Goal: Task Accomplishment & Management: Use online tool/utility

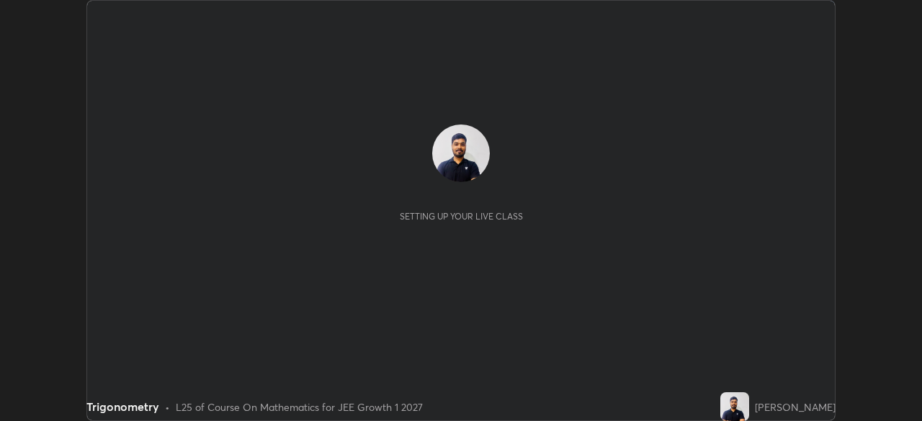
scroll to position [421, 922]
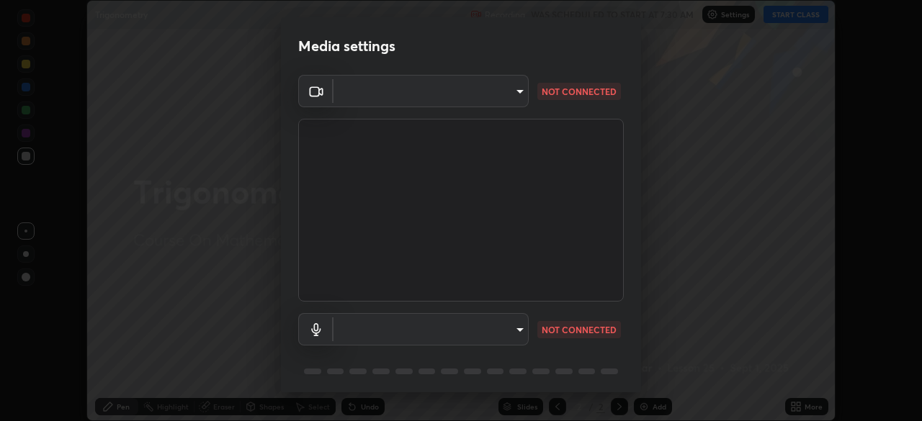
type input "c69b4db3f178664c70ad70e3e94445c87ee0839879f8c34e20efdde50a60c1ea"
type input "default"
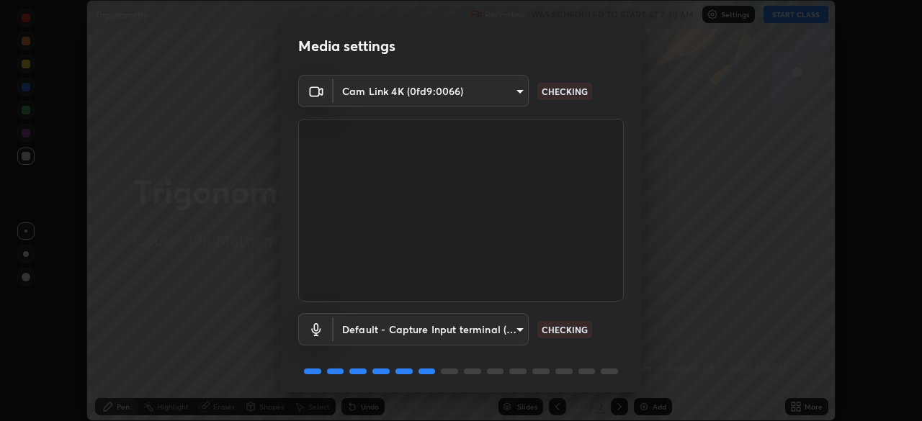
click at [515, 97] on body "Erase all Trigonometry Recording WAS SCHEDULED TO START AT 7:30 AM Settings STA…" at bounding box center [461, 210] width 922 height 421
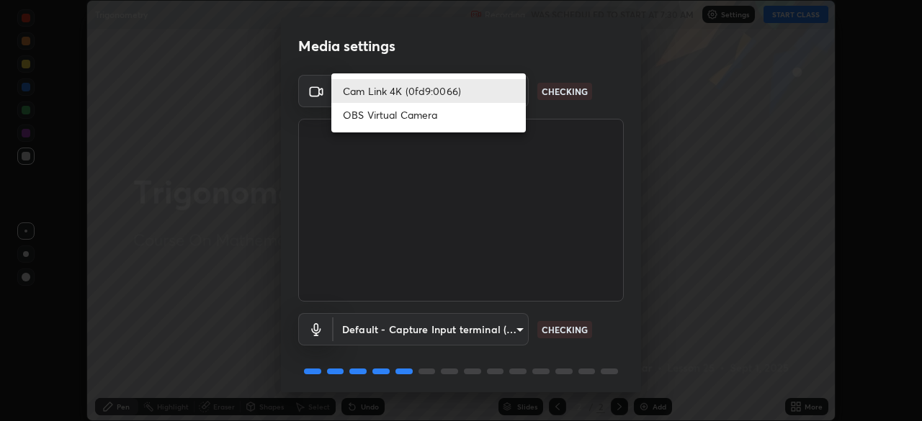
click at [477, 127] on ul "Cam Link 4K (0fd9:0066) OBS Virtual Camera" at bounding box center [428, 102] width 194 height 59
click at [444, 122] on li "OBS Virtual Camera" at bounding box center [428, 115] width 194 height 24
type input "a7772904e70ebe3ab997b057f2790383a69bcde15cf7445bb15d63f6e341fb25"
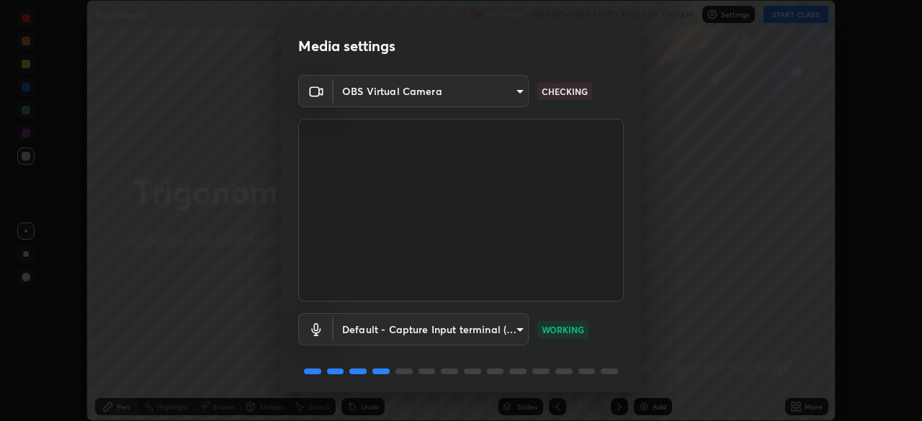
scroll to position [51, 0]
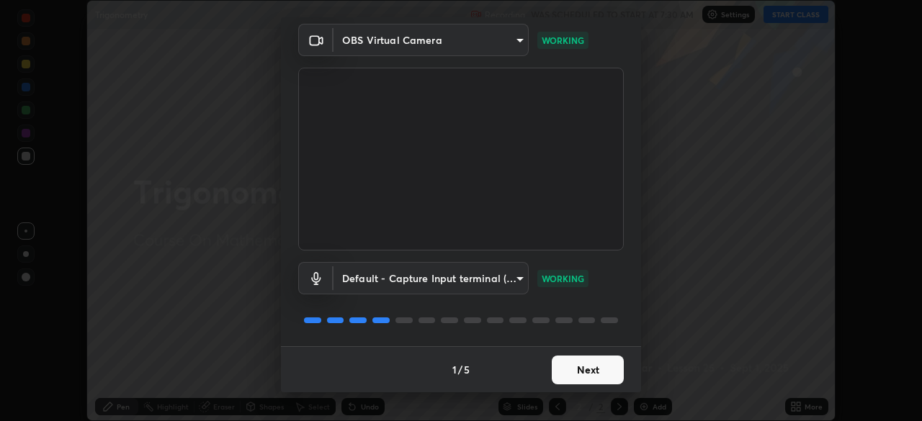
click at [588, 372] on button "Next" at bounding box center [588, 370] width 72 height 29
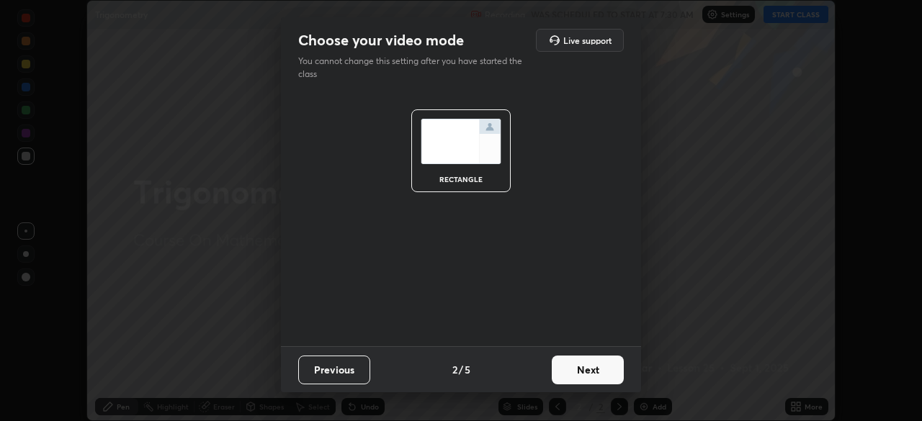
scroll to position [0, 0]
click at [589, 367] on button "Next" at bounding box center [588, 370] width 72 height 29
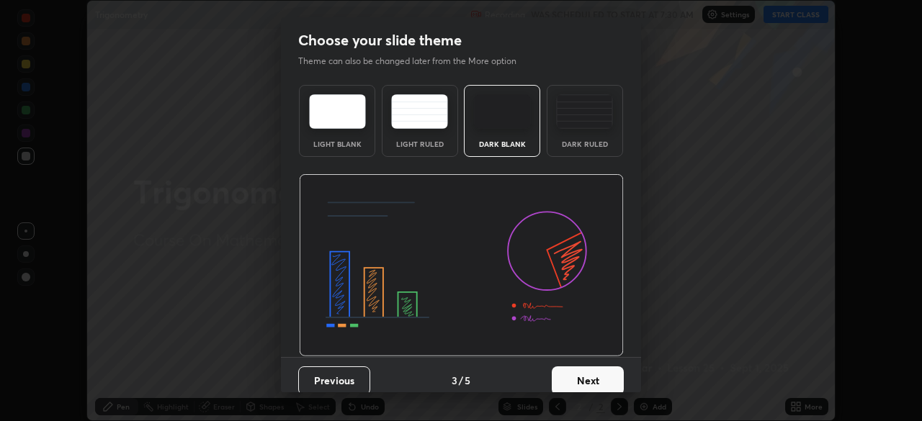
click at [588, 369] on button "Next" at bounding box center [588, 381] width 72 height 29
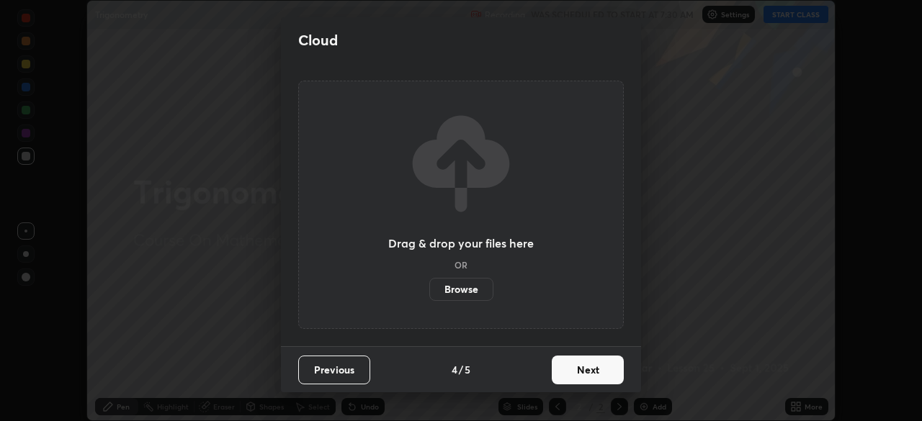
click at [596, 373] on button "Next" at bounding box center [588, 370] width 72 height 29
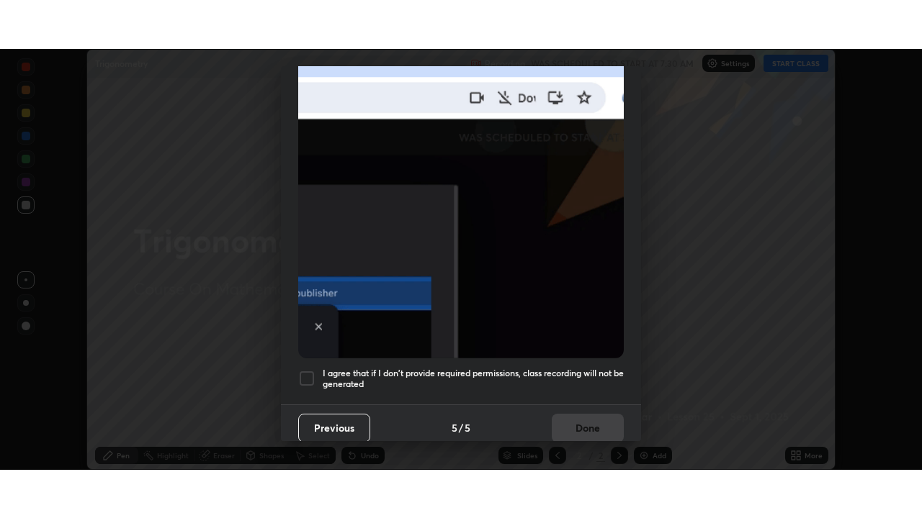
scroll to position [345, 0]
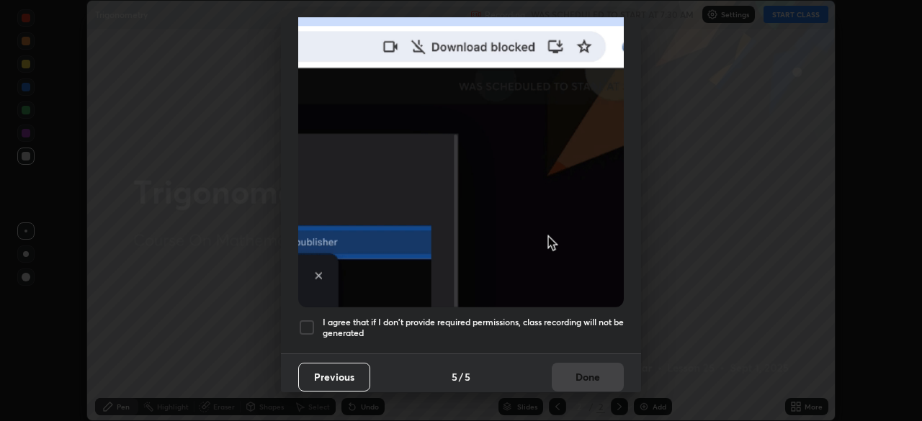
click at [588, 317] on h5 "I agree that if I don't provide required permissions, class recording will not …" at bounding box center [473, 328] width 301 height 22
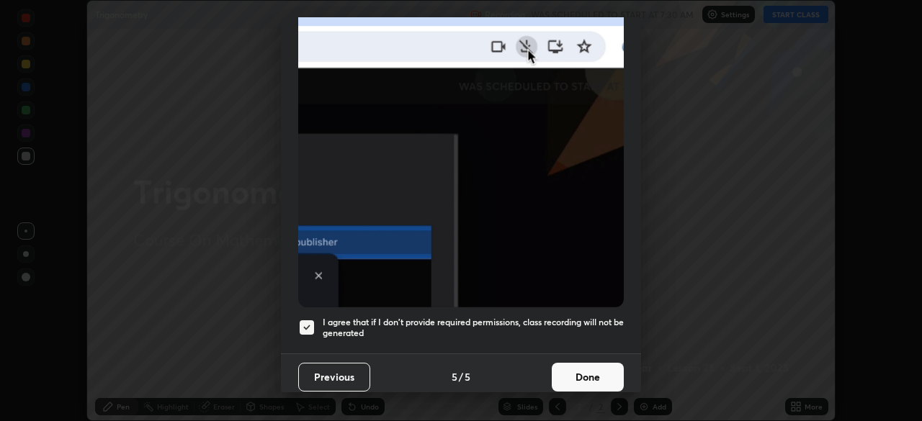
click at [596, 377] on button "Done" at bounding box center [588, 377] width 72 height 29
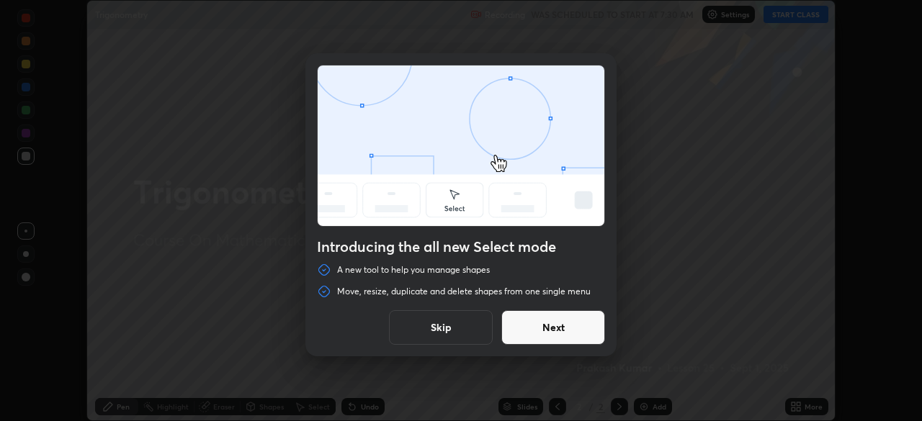
click at [567, 338] on button "Next" at bounding box center [553, 327] width 104 height 35
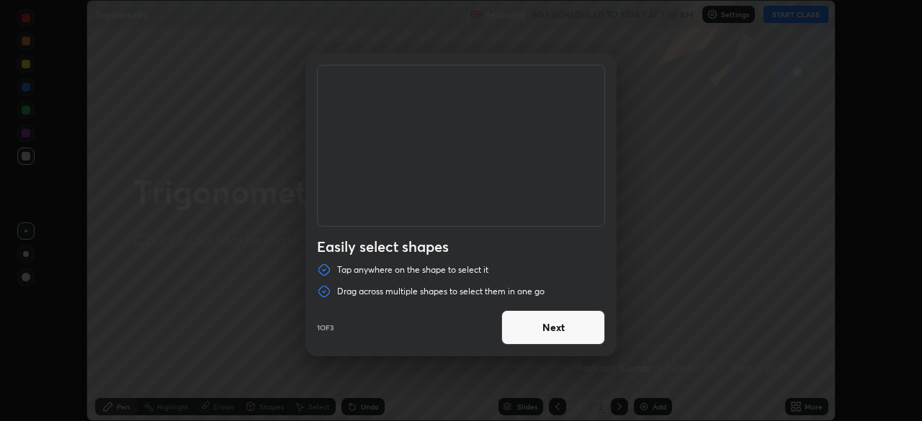
click at [564, 338] on button "Next" at bounding box center [553, 327] width 104 height 35
click at [576, 328] on button "Next" at bounding box center [553, 327] width 104 height 35
click at [596, 325] on button "Done" at bounding box center [553, 327] width 104 height 35
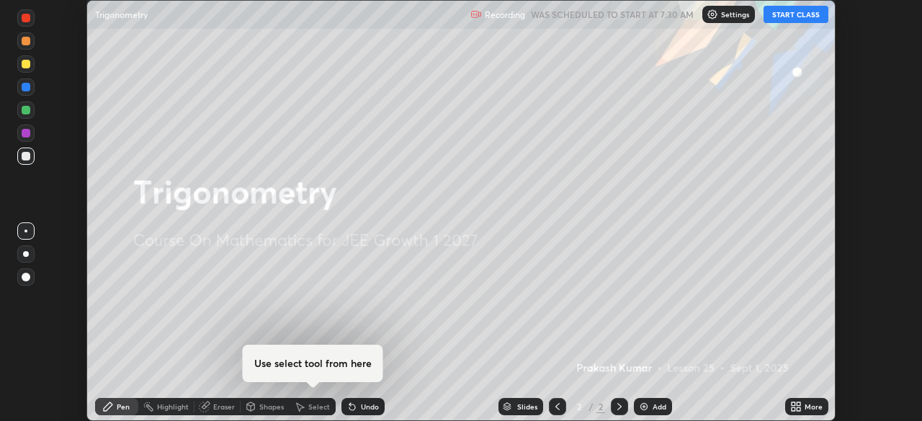
click at [791, 14] on button "START CLASS" at bounding box center [795, 14] width 65 height 17
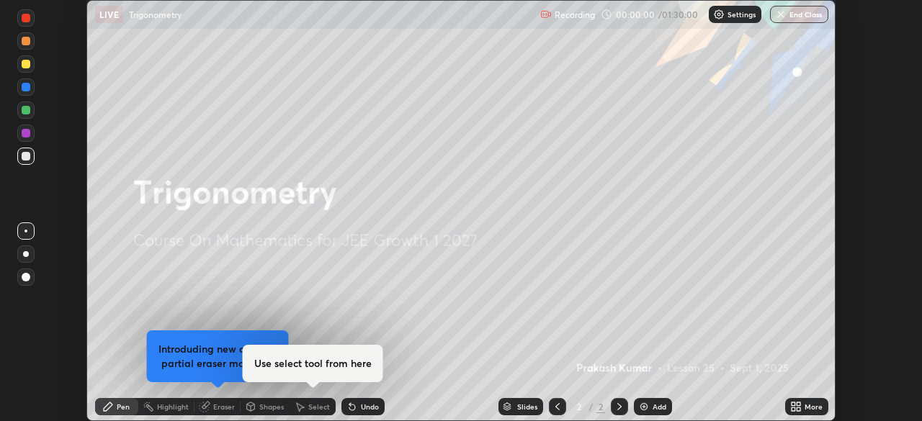
click at [807, 401] on div "More" at bounding box center [806, 406] width 43 height 17
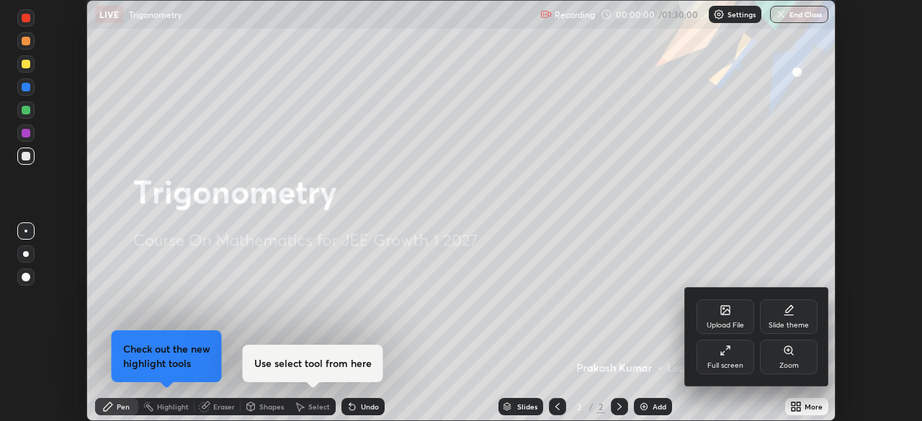
click at [727, 356] on div "Full screen" at bounding box center [725, 357] width 58 height 35
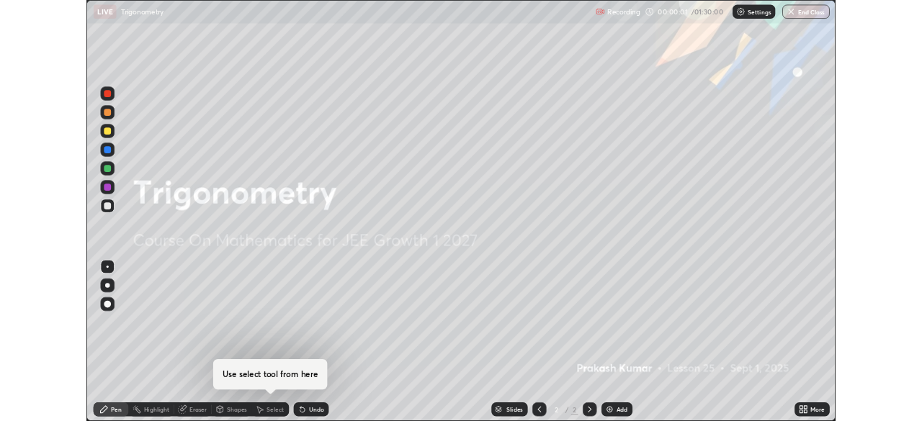
scroll to position [518, 922]
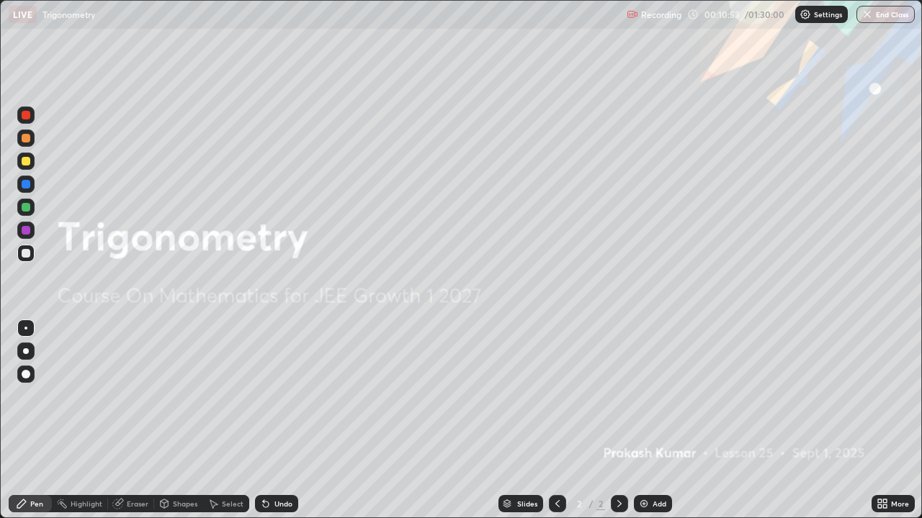
click at [656, 421] on div "Add" at bounding box center [653, 503] width 38 height 17
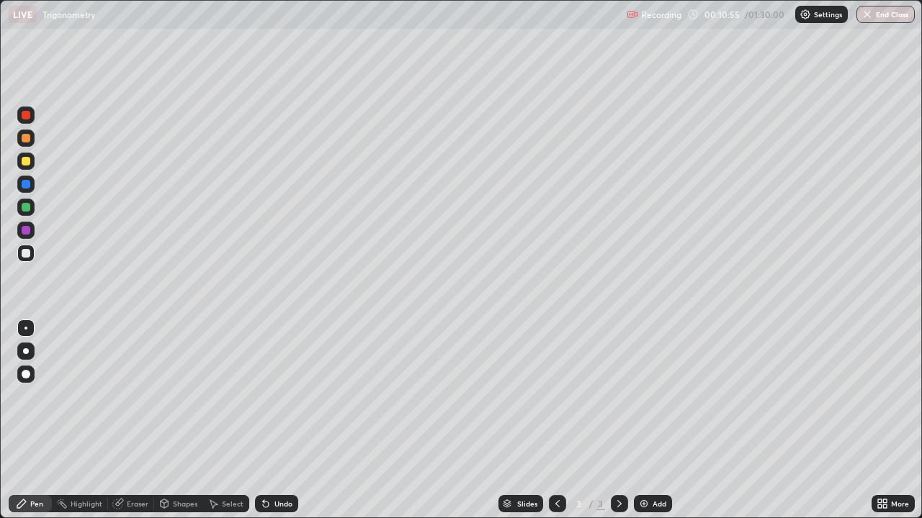
click at [184, 421] on div "Shapes" at bounding box center [178, 503] width 49 height 17
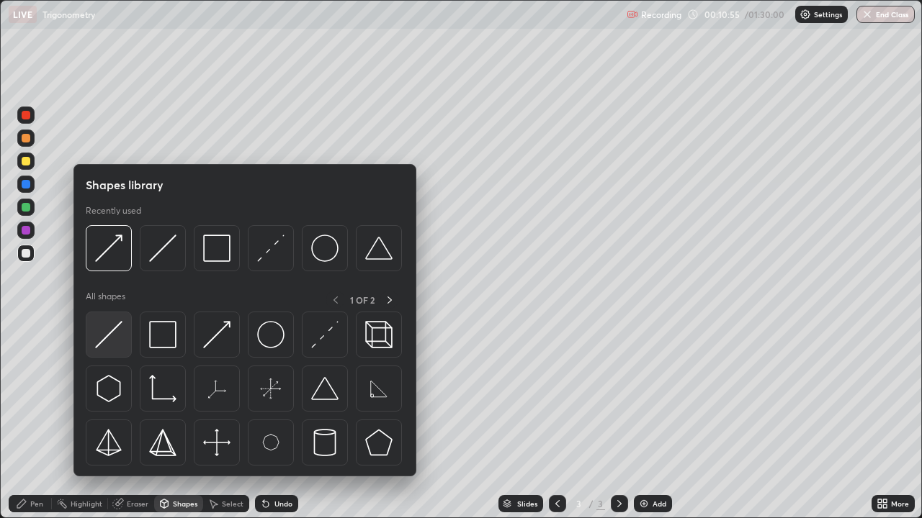
click at [107, 339] on img at bounding box center [108, 334] width 27 height 27
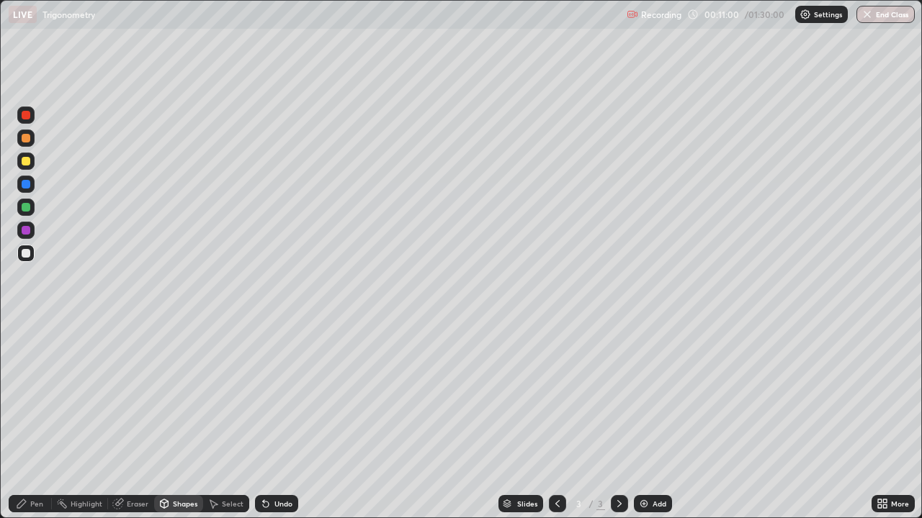
click at [35, 421] on div "Pen" at bounding box center [36, 503] width 13 height 7
click at [31, 162] on div at bounding box center [25, 161] width 17 height 17
click at [33, 258] on div at bounding box center [25, 253] width 17 height 17
click at [184, 421] on div "Shapes" at bounding box center [185, 503] width 24 height 7
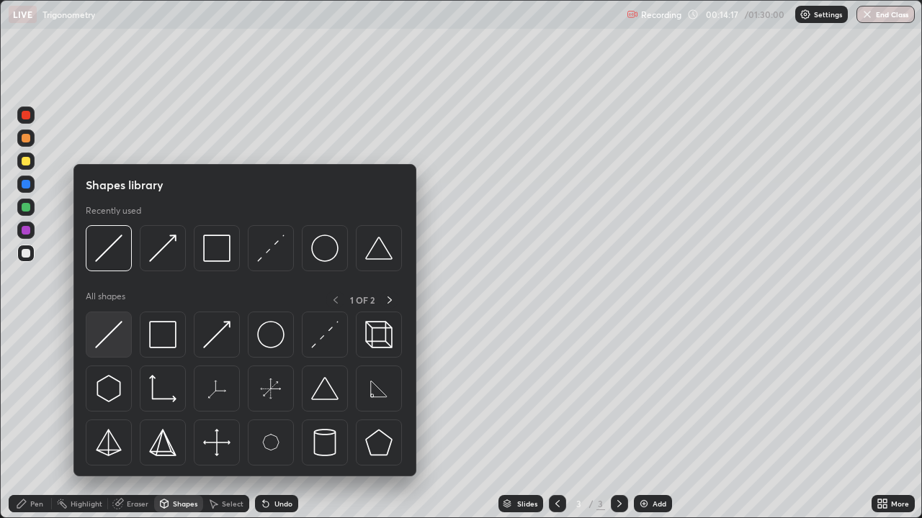
click at [118, 338] on img at bounding box center [108, 334] width 27 height 27
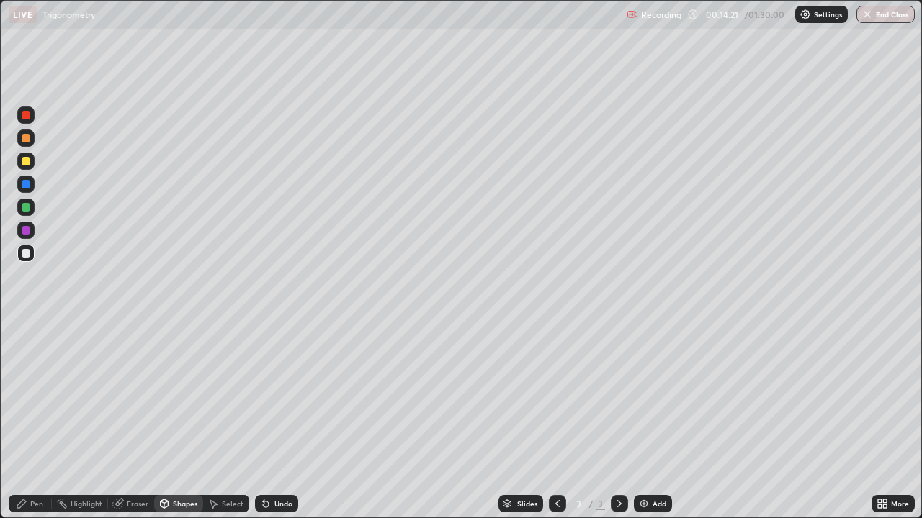
click at [35, 421] on div "Pen" at bounding box center [36, 503] width 13 height 7
click at [29, 163] on div at bounding box center [26, 161] width 9 height 9
click at [33, 249] on div at bounding box center [25, 253] width 17 height 17
click at [27, 136] on div at bounding box center [26, 138] width 9 height 9
click at [28, 253] on div at bounding box center [26, 253] width 9 height 9
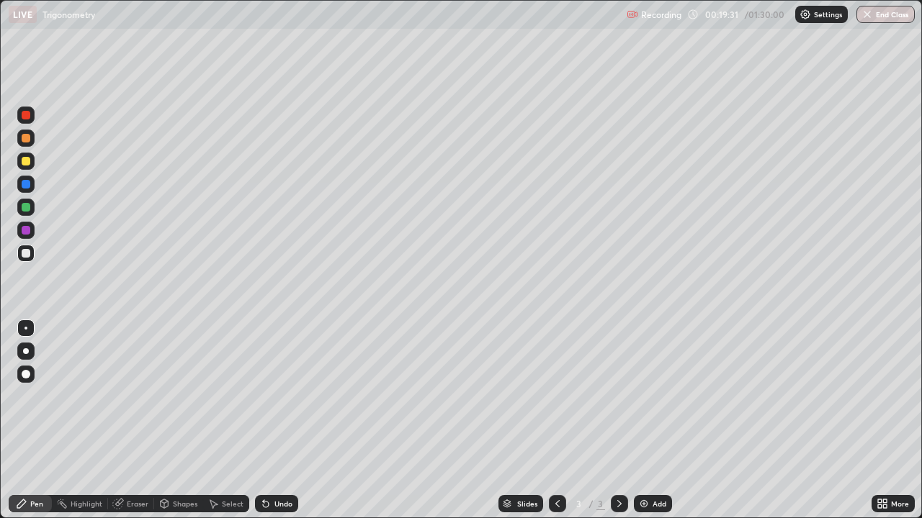
click at [282, 421] on div "Undo" at bounding box center [283, 503] width 18 height 7
click at [660, 421] on div "Add" at bounding box center [659, 503] width 14 height 7
click at [278, 421] on div "Undo" at bounding box center [276, 503] width 43 height 17
click at [553, 421] on div at bounding box center [557, 503] width 17 height 17
click at [562, 421] on div at bounding box center [557, 503] width 17 height 17
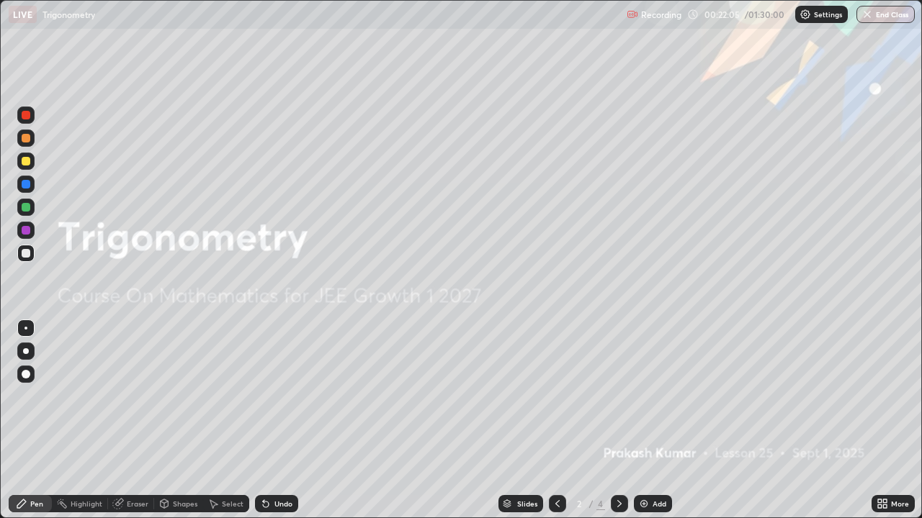
click at [618, 421] on icon at bounding box center [620, 504] width 12 height 12
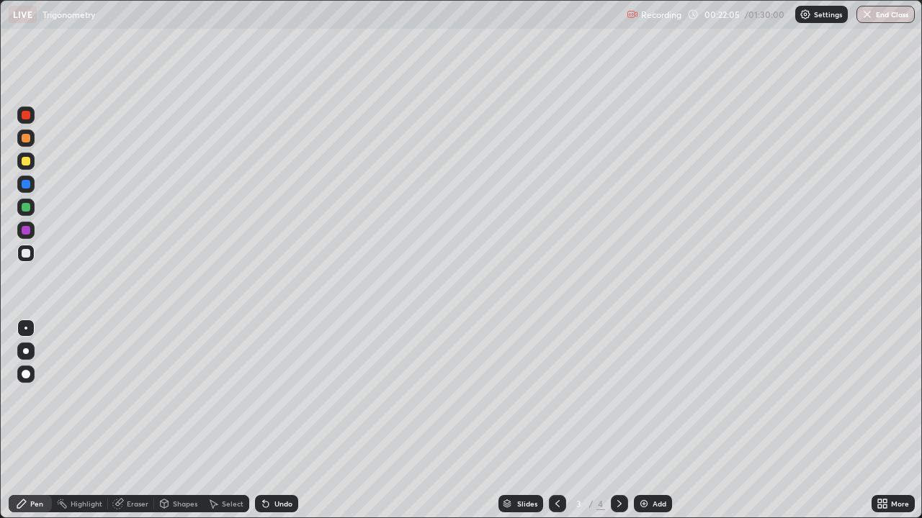
click at [618, 421] on icon at bounding box center [620, 504] width 12 height 12
click at [125, 421] on div "Eraser" at bounding box center [131, 503] width 46 height 17
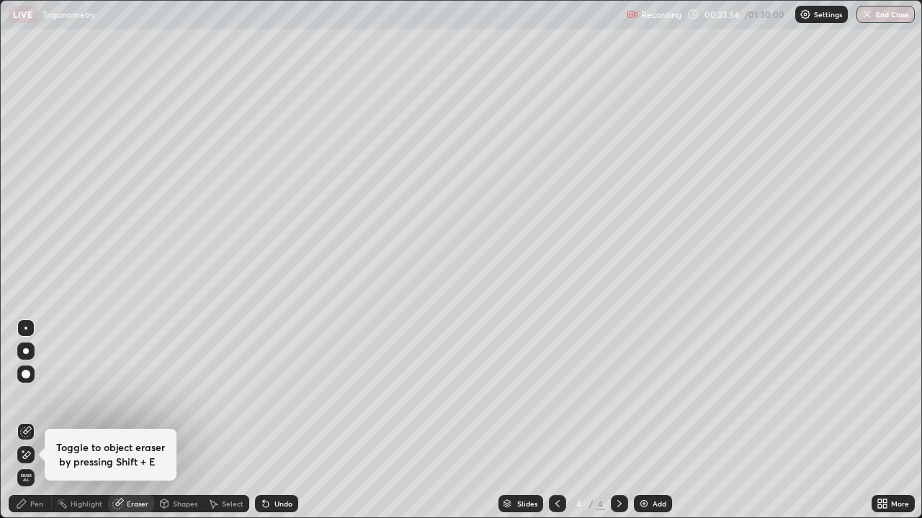
click at [127, 421] on div "Eraser" at bounding box center [131, 503] width 46 height 17
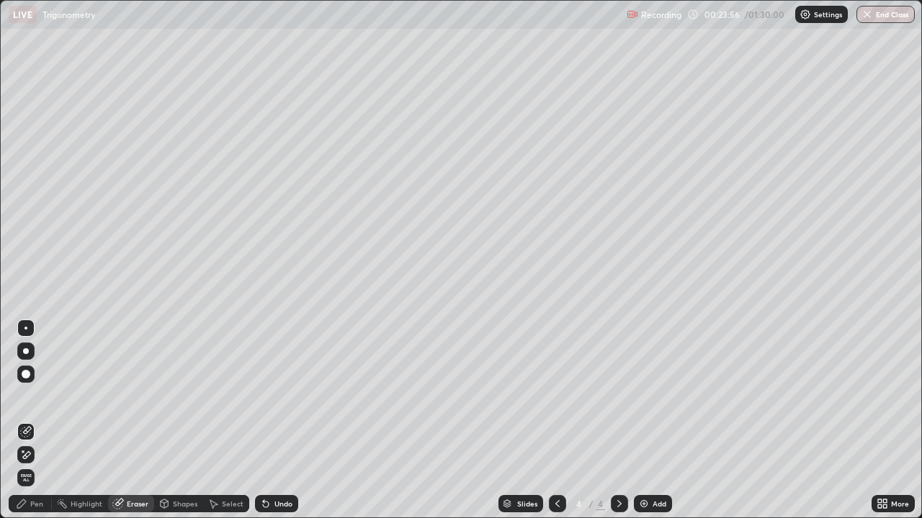
click at [133, 421] on div "Eraser" at bounding box center [131, 503] width 46 height 17
click at [27, 421] on icon at bounding box center [22, 504] width 12 height 12
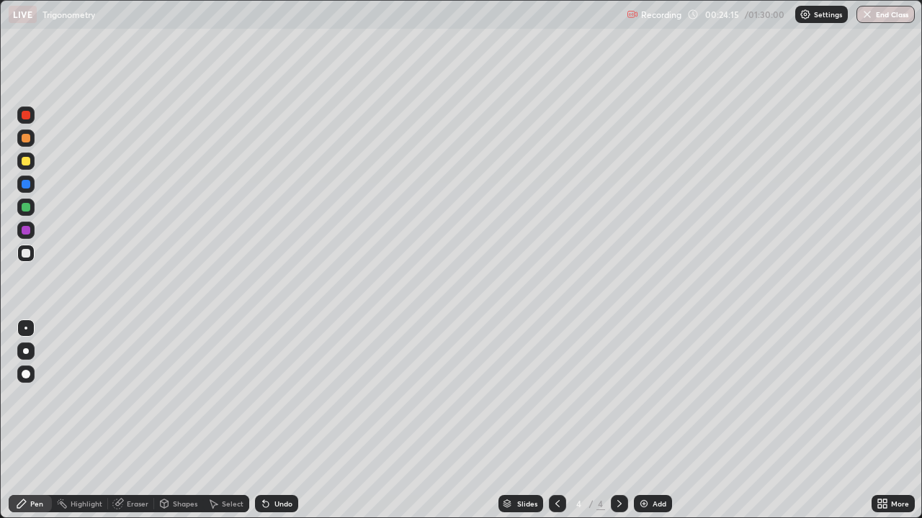
click at [132, 421] on div "Eraser" at bounding box center [138, 503] width 22 height 7
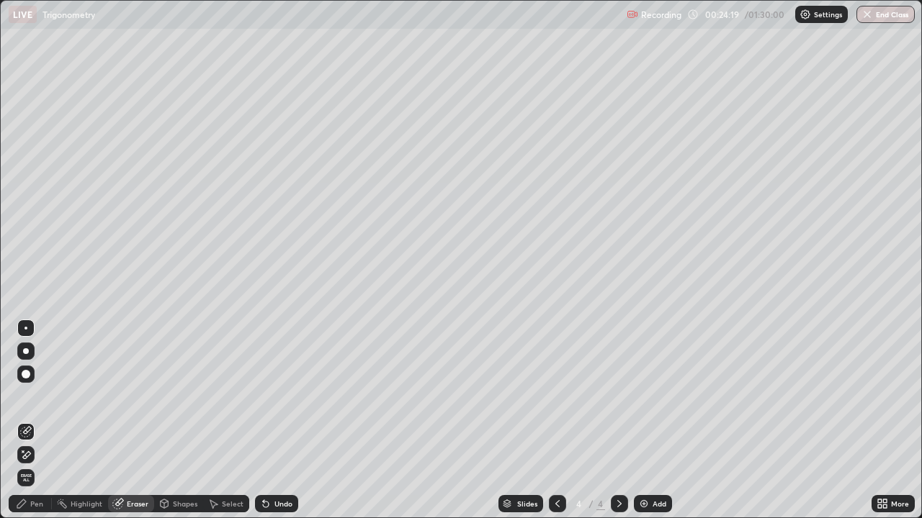
click at [24, 421] on icon at bounding box center [26, 455] width 12 height 12
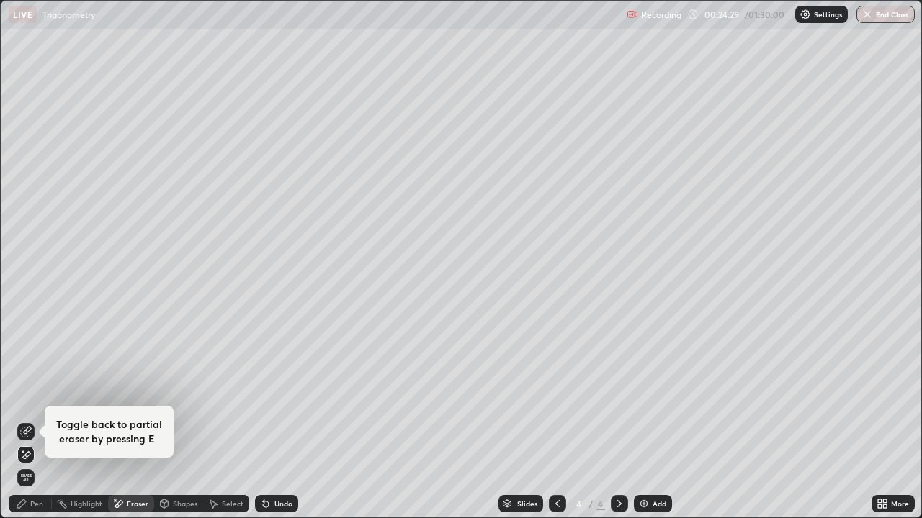
click at [30, 421] on div "Pen" at bounding box center [30, 503] width 43 height 17
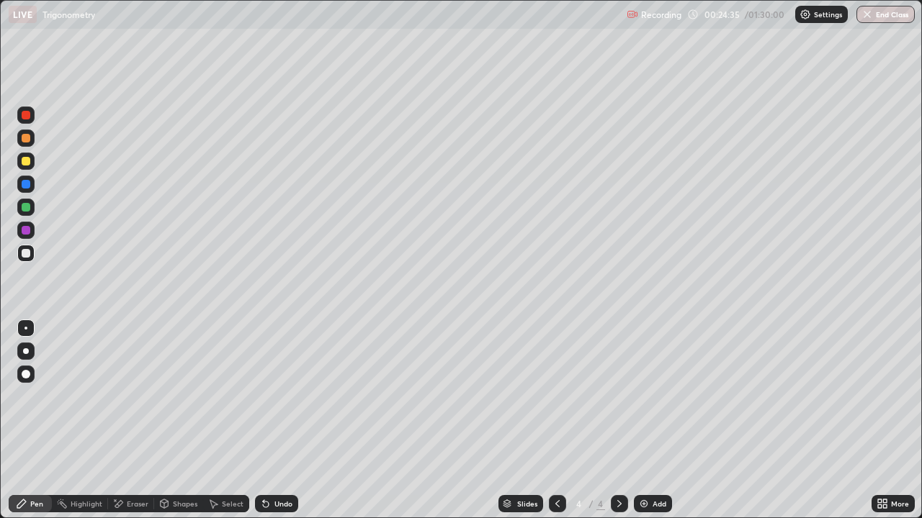
click at [132, 421] on div "Eraser" at bounding box center [138, 503] width 22 height 7
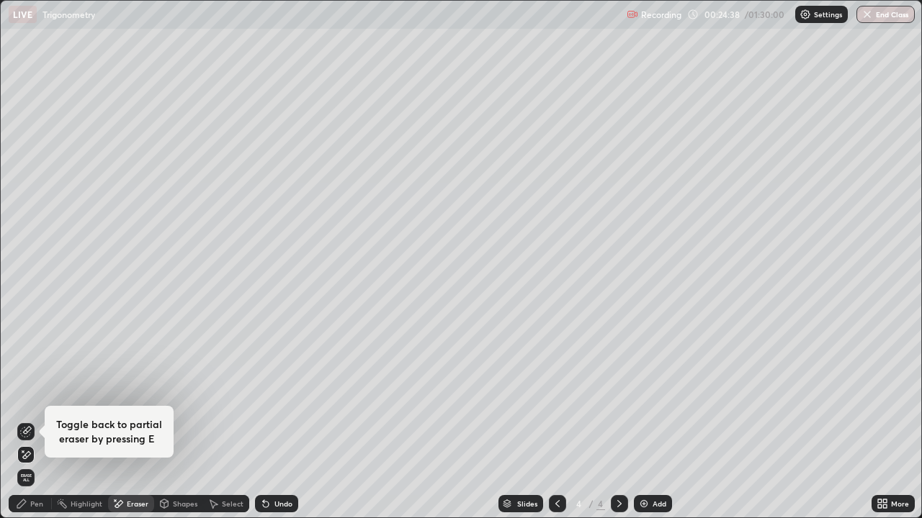
click at [14, 421] on div "Pen" at bounding box center [30, 503] width 43 height 17
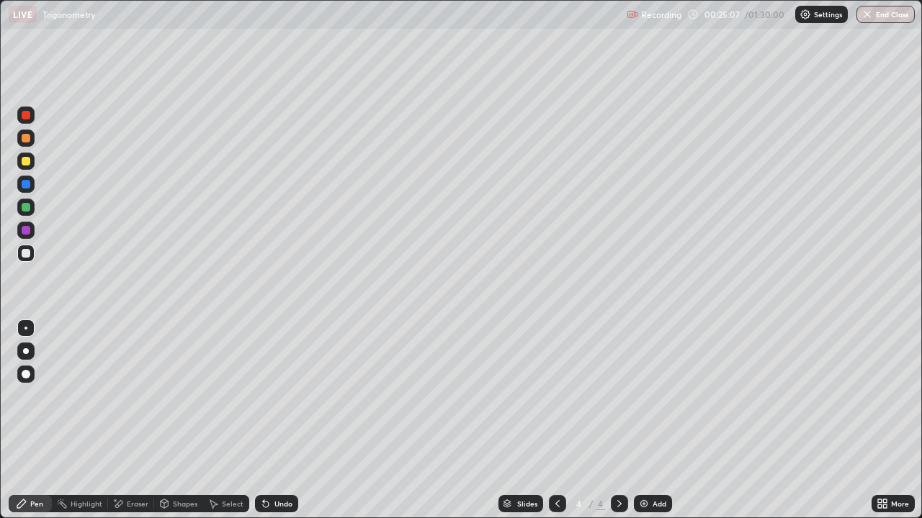
click at [549, 421] on div at bounding box center [557, 503] width 17 height 17
click at [619, 421] on icon at bounding box center [620, 504] width 12 height 12
click at [138, 421] on div "Eraser" at bounding box center [131, 503] width 46 height 17
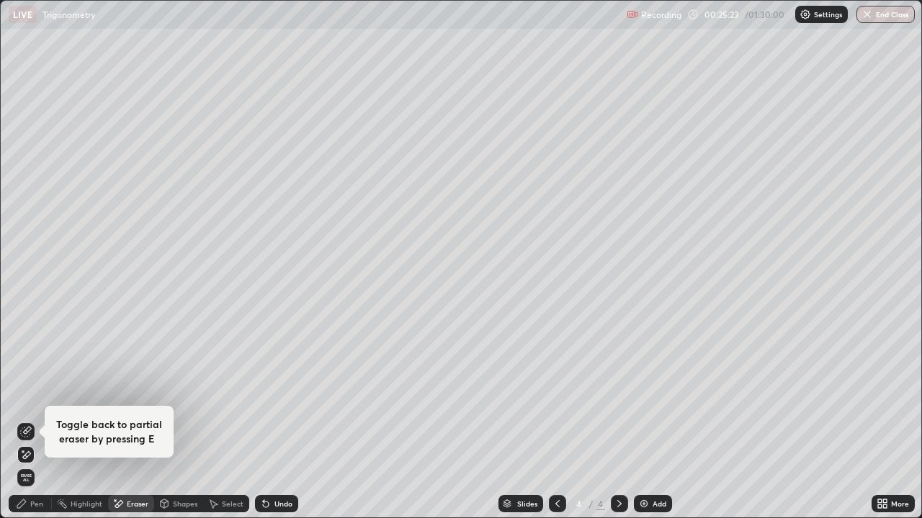
click at [31, 421] on div "Pen" at bounding box center [36, 503] width 13 height 7
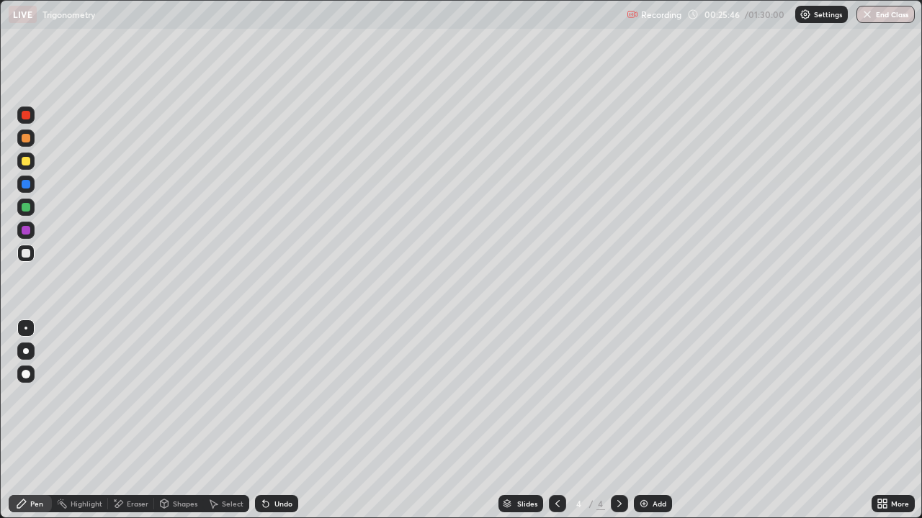
click at [127, 421] on div "Eraser" at bounding box center [138, 503] width 22 height 7
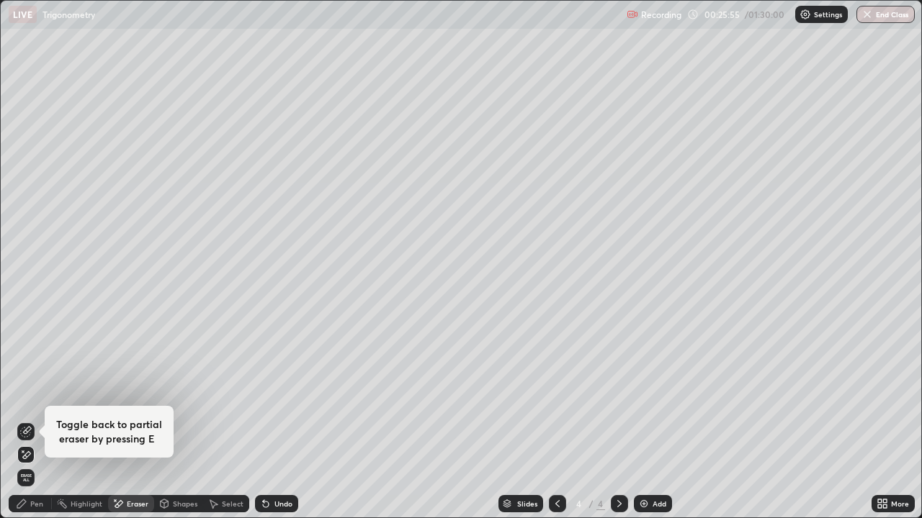
click at [279, 421] on div "Undo" at bounding box center [283, 503] width 18 height 7
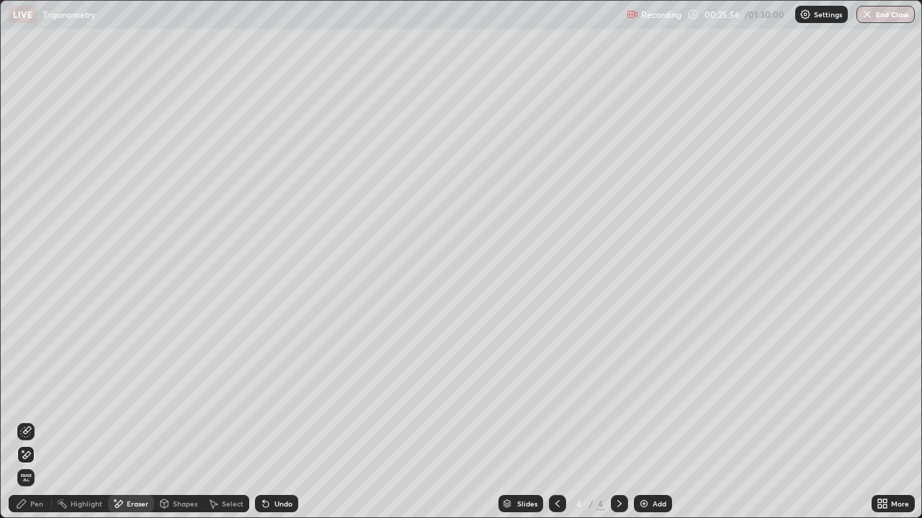
click at [31, 421] on div "Pen" at bounding box center [30, 503] width 43 height 17
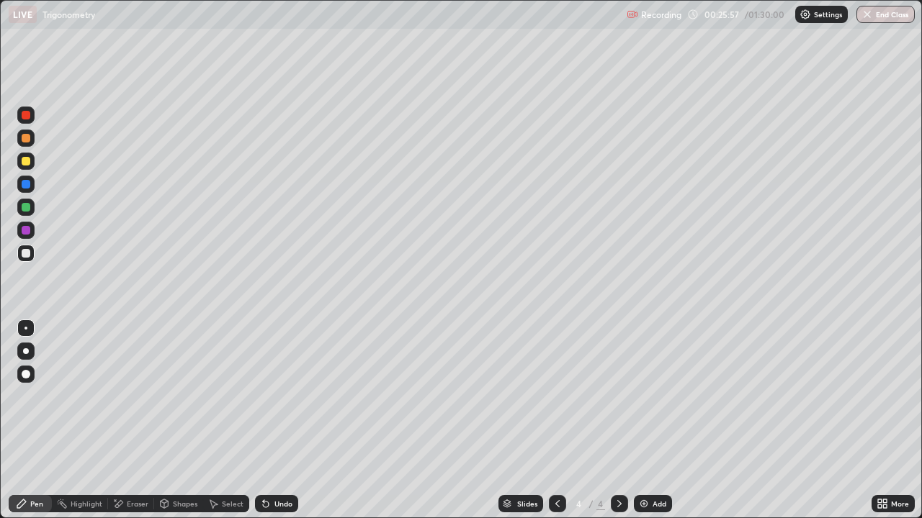
click at [274, 421] on div "Undo" at bounding box center [276, 503] width 43 height 17
click at [43, 421] on div "Pen" at bounding box center [30, 503] width 43 height 17
click at [27, 207] on div at bounding box center [26, 207] width 9 height 9
click at [556, 421] on icon at bounding box center [558, 504] width 12 height 12
click at [274, 421] on div "Undo" at bounding box center [283, 503] width 18 height 7
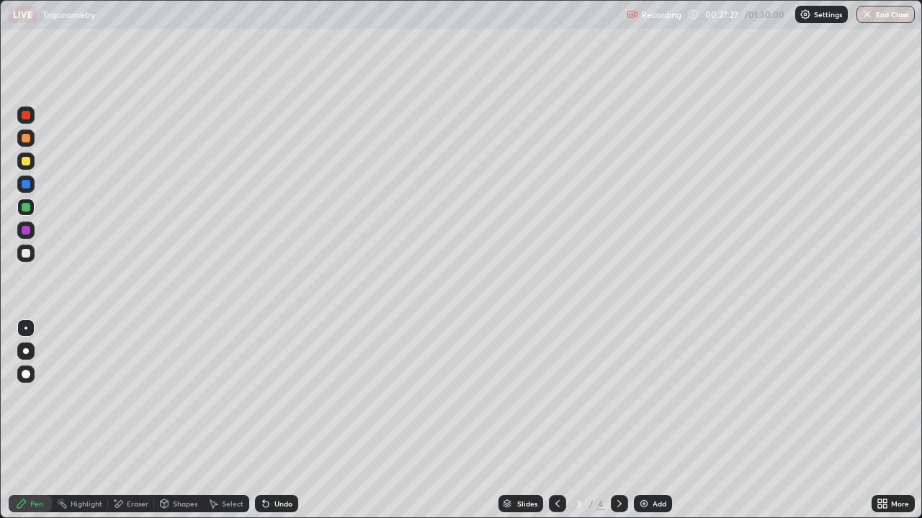
click at [174, 421] on div "Shapes" at bounding box center [185, 503] width 24 height 7
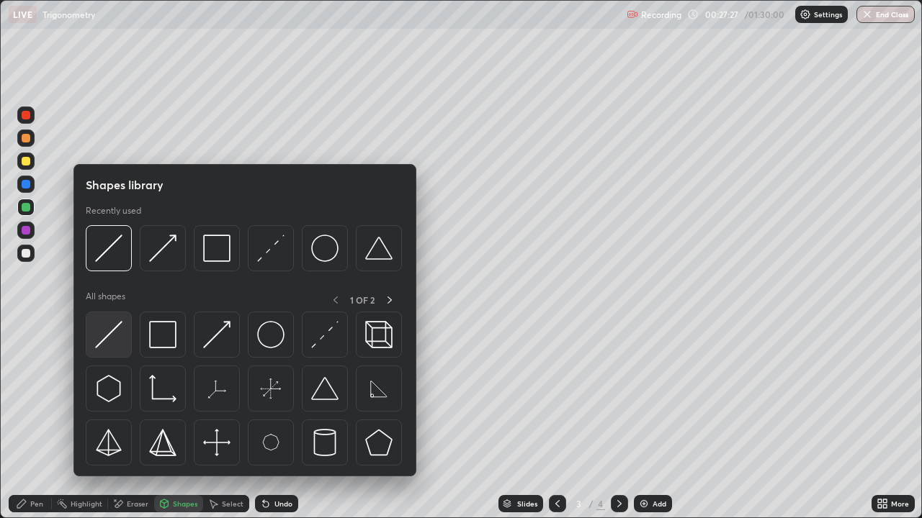
click at [105, 330] on img at bounding box center [108, 334] width 27 height 27
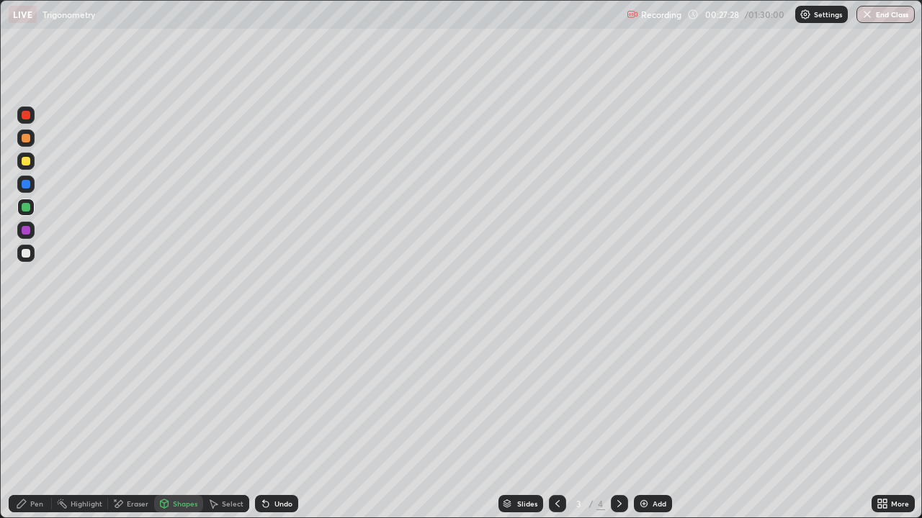
click at [179, 421] on div "Shapes" at bounding box center [185, 503] width 24 height 7
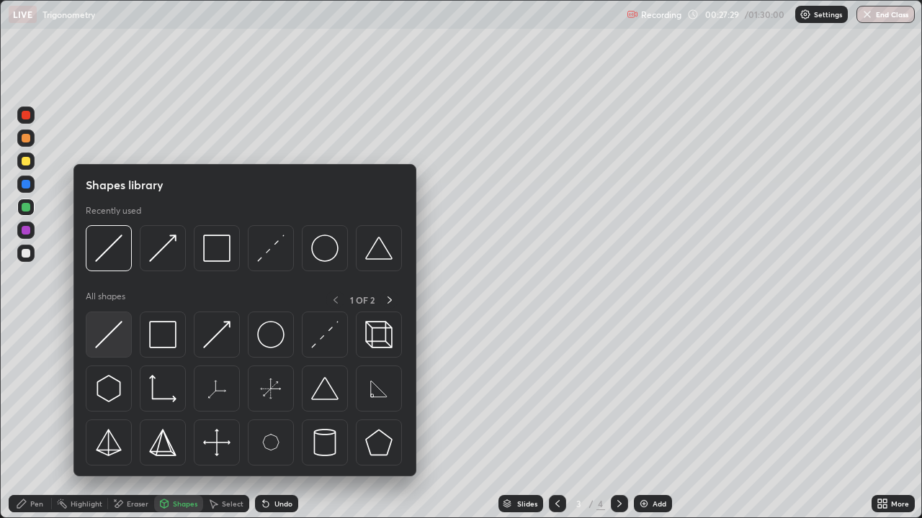
click at [105, 337] on img at bounding box center [108, 334] width 27 height 27
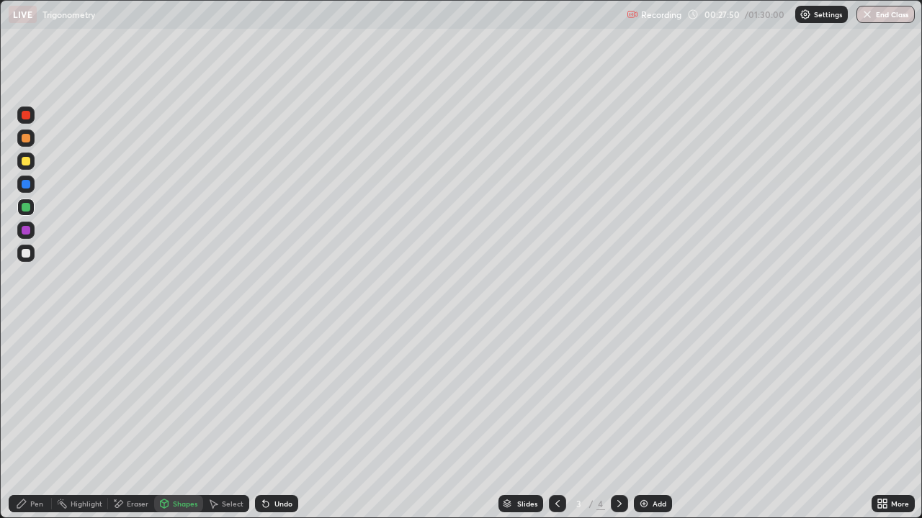
click at [278, 421] on div "Undo" at bounding box center [283, 503] width 18 height 7
click at [617, 421] on icon at bounding box center [620, 504] width 12 height 12
click at [32, 255] on div at bounding box center [25, 253] width 17 height 17
click at [33, 253] on div at bounding box center [25, 253] width 17 height 17
click at [32, 421] on div "Pen" at bounding box center [30, 503] width 43 height 17
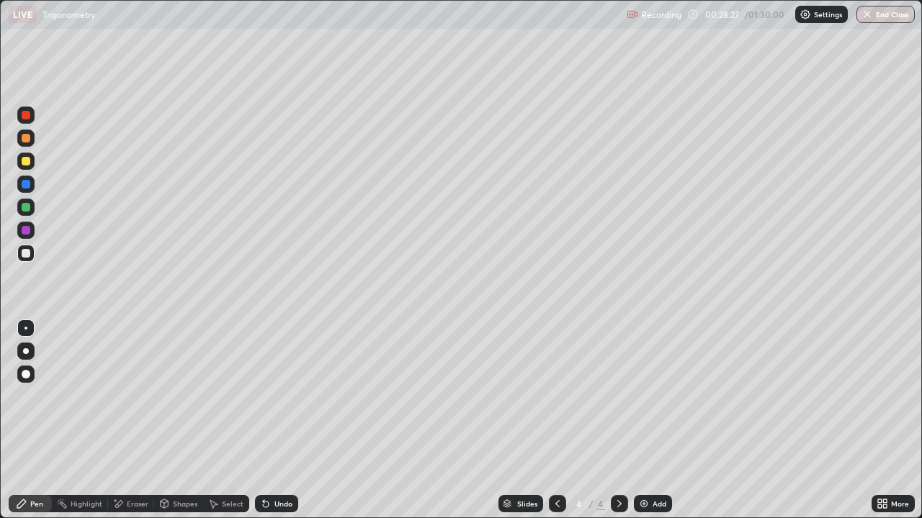
click at [556, 421] on icon at bounding box center [558, 504] width 12 height 12
click at [624, 421] on div at bounding box center [619, 503] width 17 height 17
click at [562, 421] on div at bounding box center [557, 503] width 17 height 17
click at [618, 421] on icon at bounding box center [620, 504] width 12 height 12
click at [182, 421] on div "Shapes" at bounding box center [178, 503] width 49 height 17
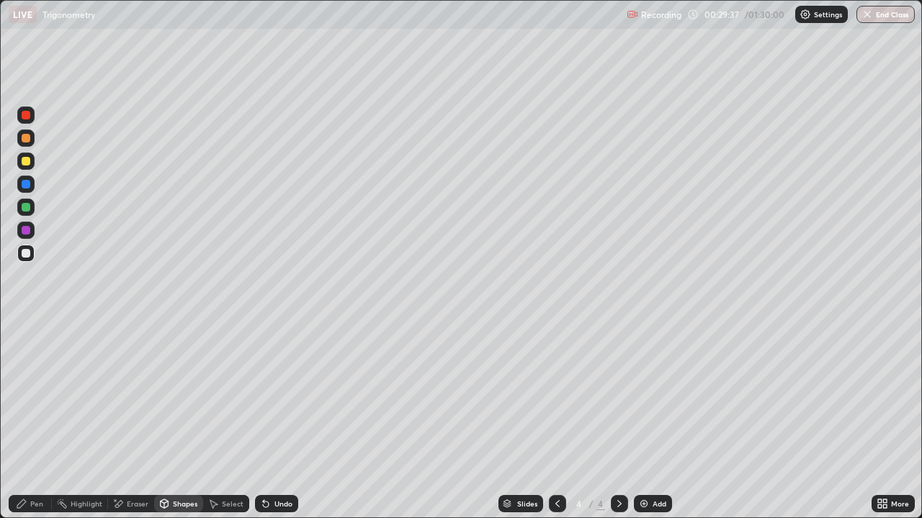
click at [37, 421] on div "Pen" at bounding box center [36, 503] width 13 height 7
click at [27, 163] on div at bounding box center [26, 161] width 9 height 9
click at [271, 421] on div "Undo" at bounding box center [276, 503] width 43 height 17
click at [264, 421] on icon at bounding box center [266, 505] width 6 height 6
click at [263, 421] on icon at bounding box center [263, 500] width 1 height 1
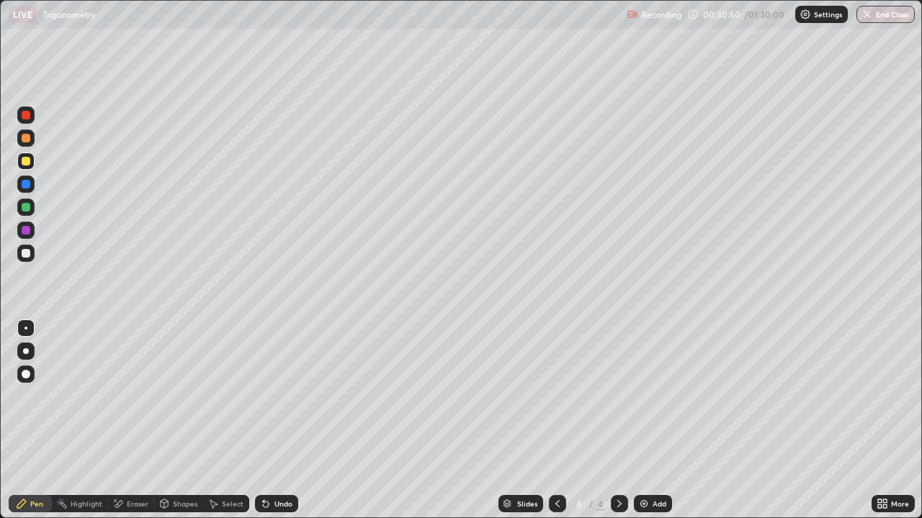
click at [265, 421] on icon at bounding box center [266, 504] width 12 height 12
click at [264, 421] on icon at bounding box center [266, 505] width 6 height 6
click at [264, 421] on icon at bounding box center [266, 504] width 12 height 12
click at [264, 421] on icon at bounding box center [266, 505] width 6 height 6
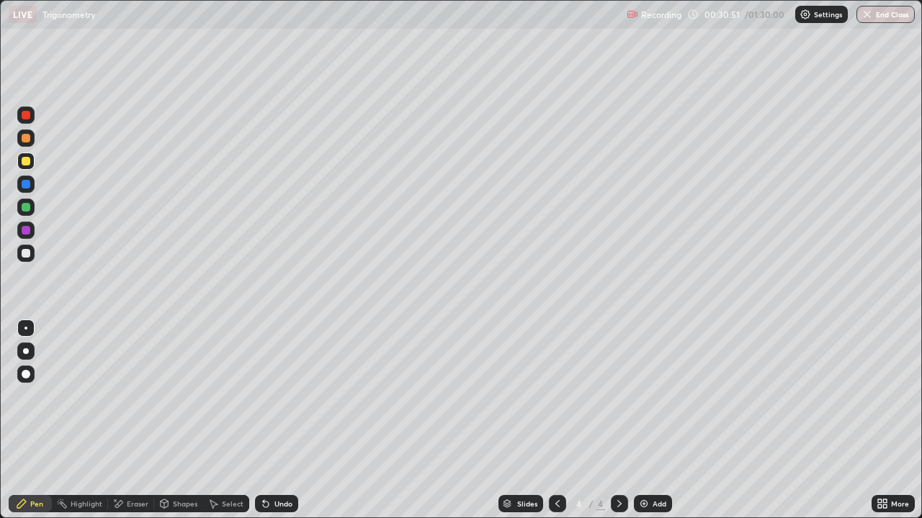
click at [264, 421] on icon at bounding box center [266, 505] width 6 height 6
click at [263, 421] on icon at bounding box center [266, 505] width 6 height 6
click at [264, 421] on icon at bounding box center [266, 505] width 6 height 6
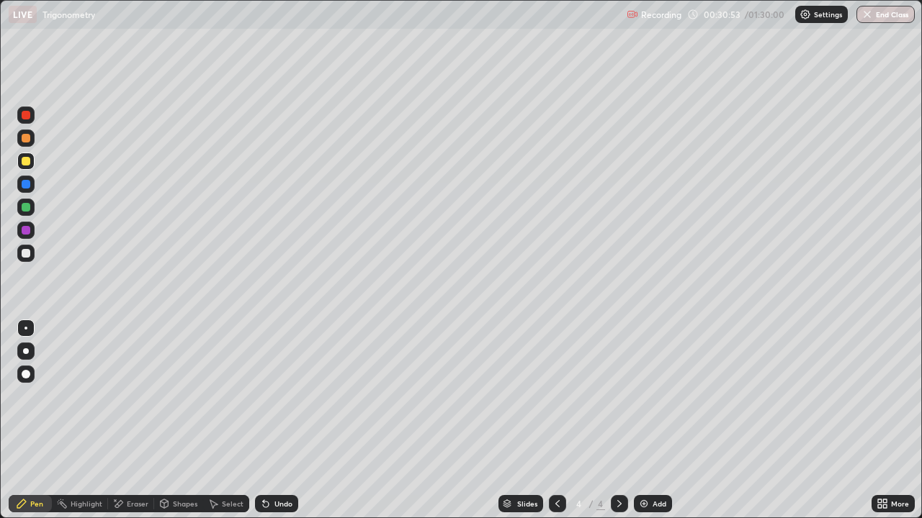
click at [264, 421] on icon at bounding box center [266, 505] width 6 height 6
click at [554, 421] on div at bounding box center [557, 503] width 17 height 17
click at [617, 421] on icon at bounding box center [620, 504] width 12 height 12
click at [557, 421] on icon at bounding box center [558, 504] width 12 height 12
click at [32, 254] on div at bounding box center [25, 253] width 17 height 17
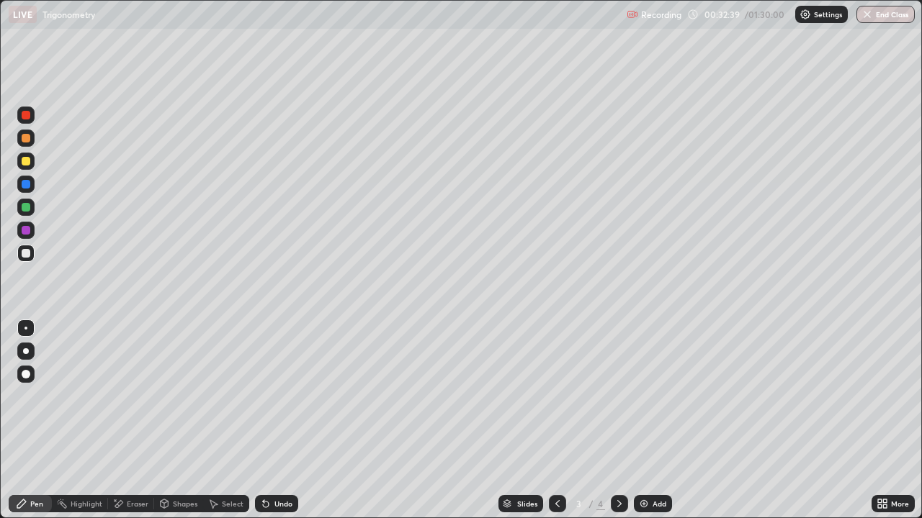
click at [616, 421] on icon at bounding box center [620, 504] width 12 height 12
click at [27, 251] on div at bounding box center [26, 253] width 9 height 9
click at [25, 161] on div at bounding box center [26, 161] width 9 height 9
click at [274, 421] on div "Undo" at bounding box center [283, 503] width 18 height 7
click at [179, 421] on div "Shapes" at bounding box center [185, 503] width 24 height 7
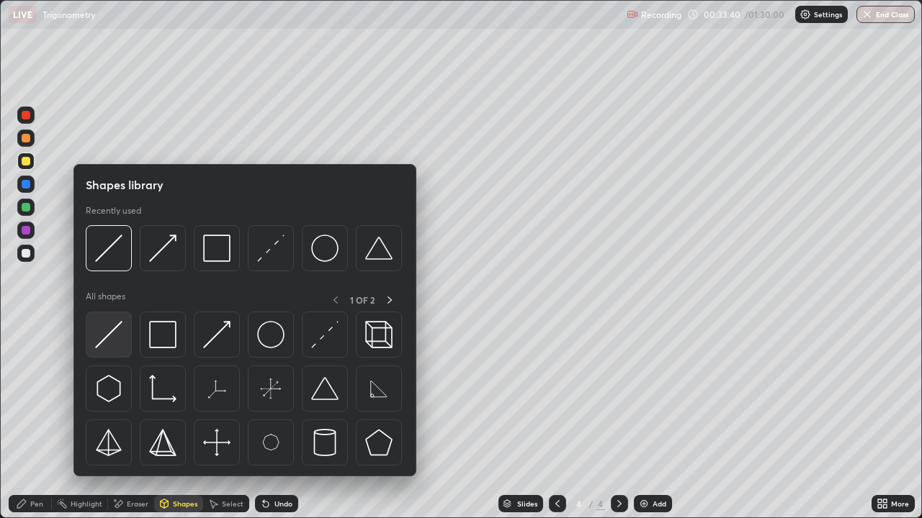
click at [115, 338] on img at bounding box center [108, 334] width 27 height 27
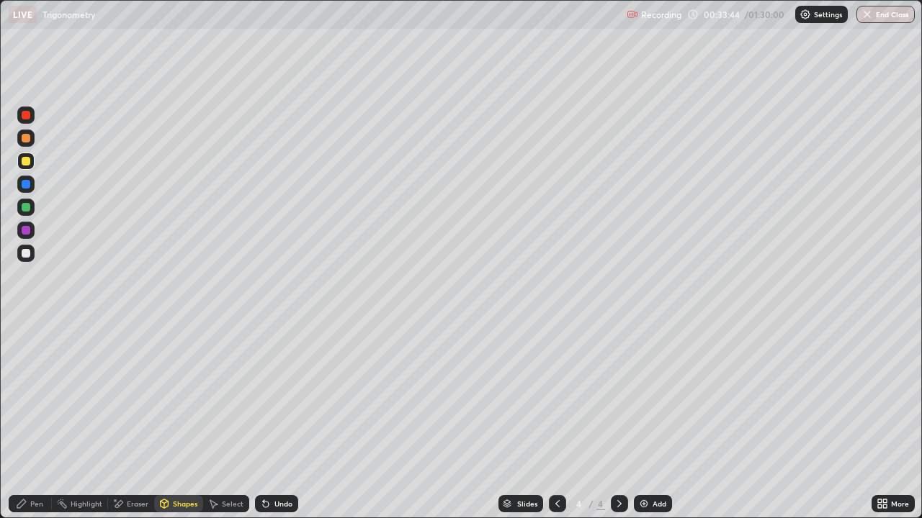
click at [27, 253] on div at bounding box center [26, 253] width 9 height 9
click at [27, 421] on icon at bounding box center [22, 504] width 12 height 12
click at [556, 421] on icon at bounding box center [558, 504] width 12 height 12
click at [611, 421] on div at bounding box center [619, 503] width 17 height 17
click at [274, 421] on div "Undo" at bounding box center [276, 503] width 43 height 17
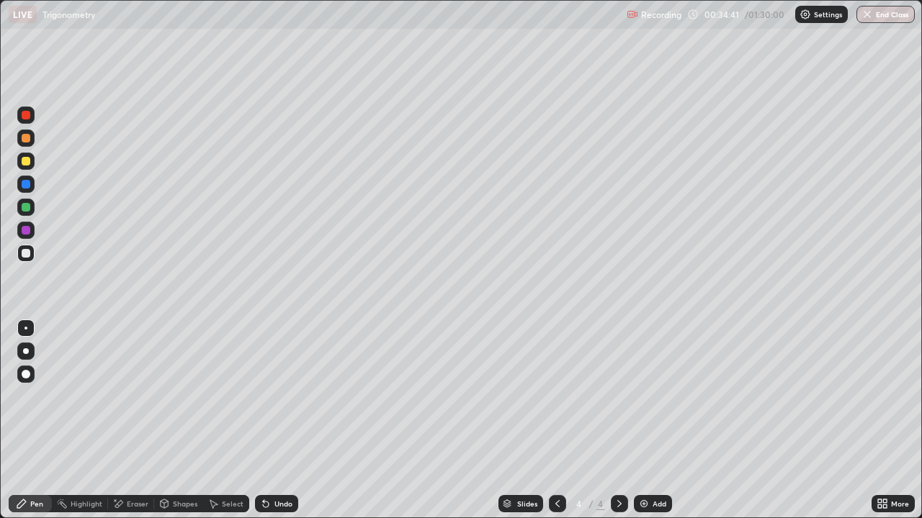
click at [549, 421] on div at bounding box center [557, 503] width 17 height 17
click at [618, 421] on icon at bounding box center [620, 504] width 12 height 12
click at [556, 421] on icon at bounding box center [558, 504] width 12 height 12
click at [132, 421] on div "Eraser" at bounding box center [138, 503] width 22 height 7
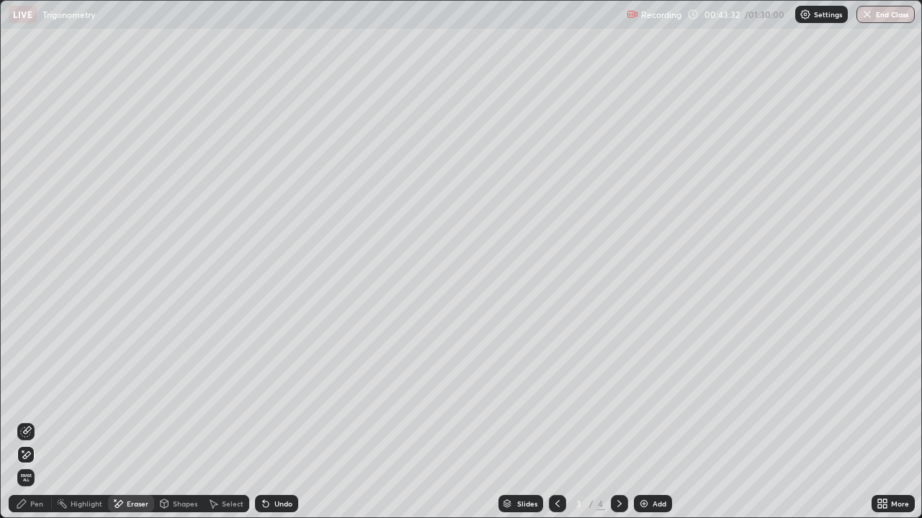
click at [36, 421] on div "Pen" at bounding box center [36, 503] width 13 height 7
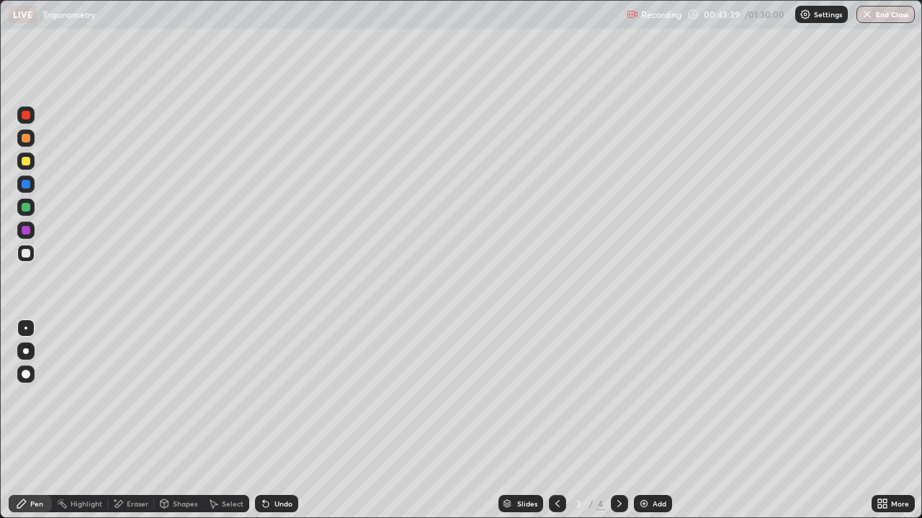
click at [618, 421] on icon at bounding box center [620, 504] width 12 height 12
click at [650, 421] on div "Add" at bounding box center [653, 503] width 38 height 17
click at [556, 421] on icon at bounding box center [558, 504] width 12 height 12
click at [620, 421] on div at bounding box center [619, 503] width 17 height 17
click at [554, 421] on icon at bounding box center [558, 504] width 12 height 12
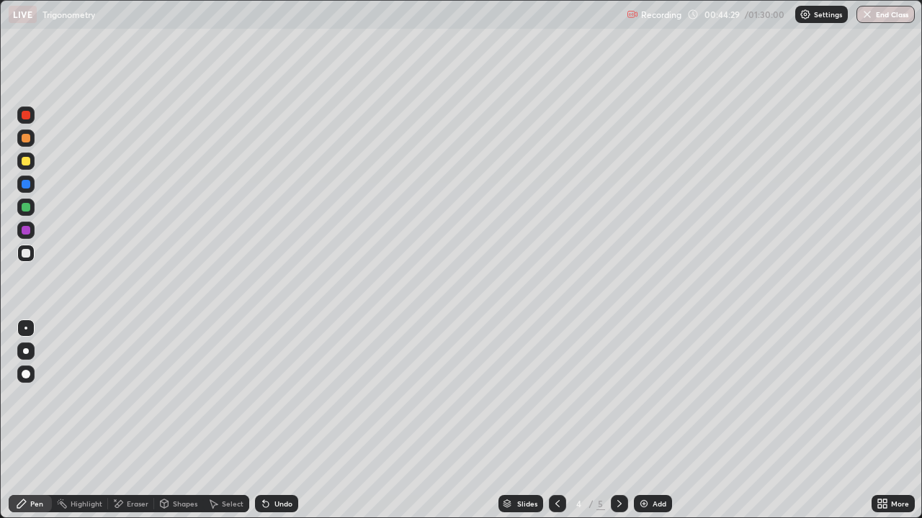
click at [556, 421] on icon at bounding box center [558, 504] width 12 height 12
click at [611, 421] on div at bounding box center [619, 503] width 17 height 17
click at [616, 421] on icon at bounding box center [620, 504] width 12 height 12
click at [619, 421] on icon at bounding box center [620, 504] width 12 height 12
click at [556, 421] on icon at bounding box center [558, 504] width 12 height 12
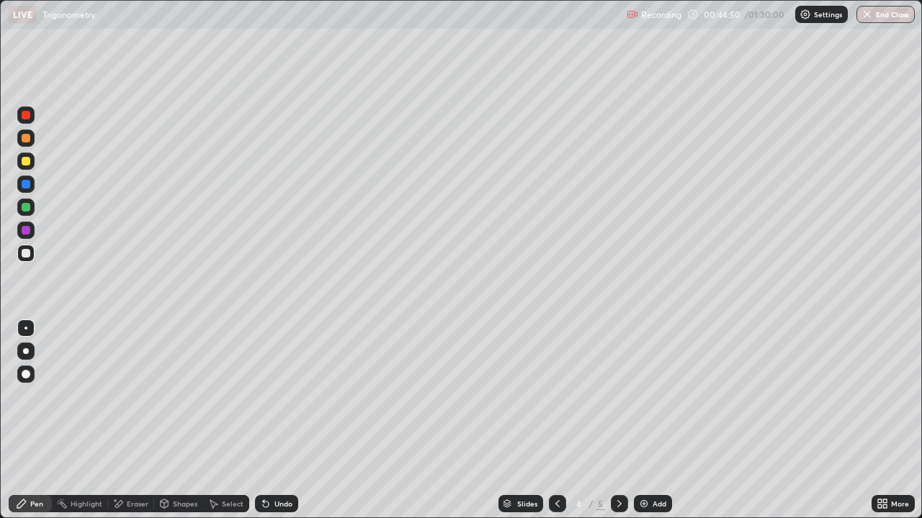
click at [549, 421] on div at bounding box center [557, 504] width 17 height 29
click at [132, 421] on div "Eraser" at bounding box center [131, 503] width 46 height 17
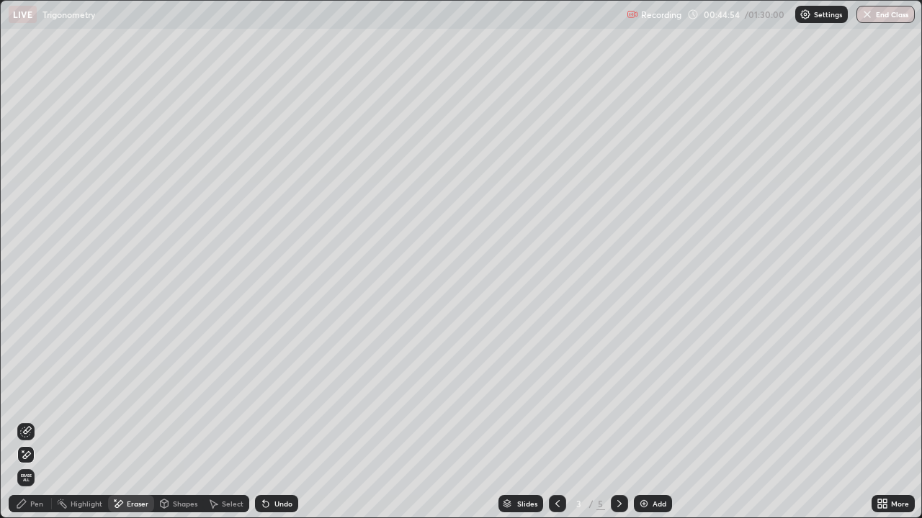
click at [32, 421] on div "Pen" at bounding box center [36, 503] width 13 height 7
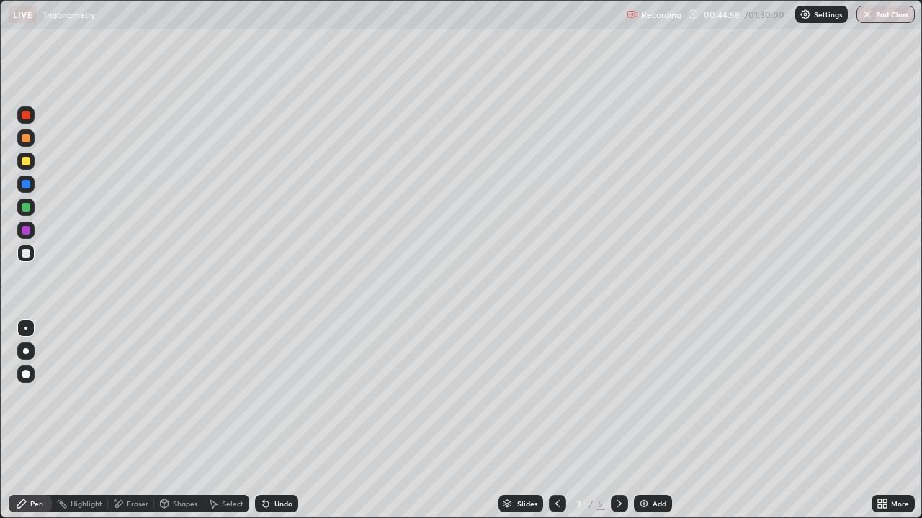
click at [618, 421] on icon at bounding box center [620, 504] width 12 height 12
click at [620, 421] on icon at bounding box center [620, 504] width 12 height 12
click at [556, 421] on icon at bounding box center [557, 503] width 4 height 7
click at [617, 421] on icon at bounding box center [620, 504] width 12 height 12
click at [30, 208] on div at bounding box center [26, 207] width 9 height 9
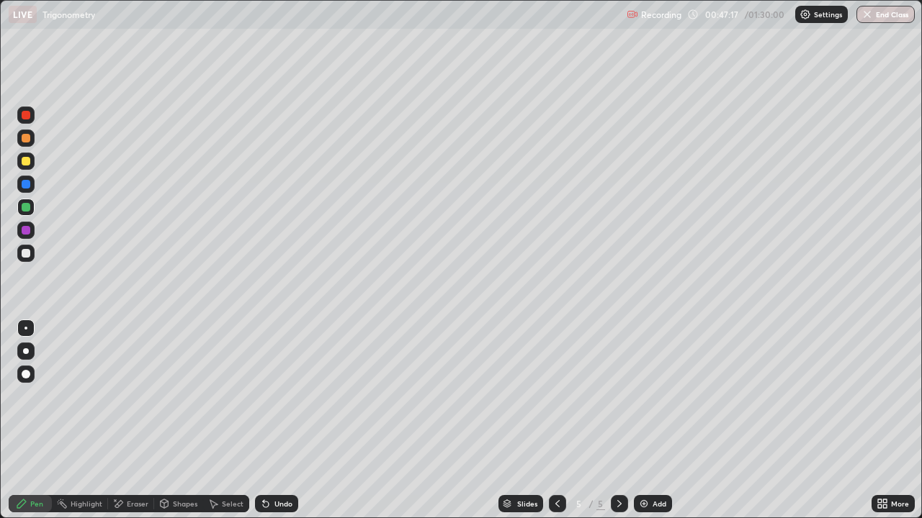
click at [279, 421] on div "Undo" at bounding box center [283, 503] width 18 height 7
click at [280, 421] on div "Undo" at bounding box center [276, 503] width 43 height 17
click at [32, 256] on div at bounding box center [25, 253] width 17 height 17
click at [127, 421] on div "Eraser" at bounding box center [138, 503] width 22 height 7
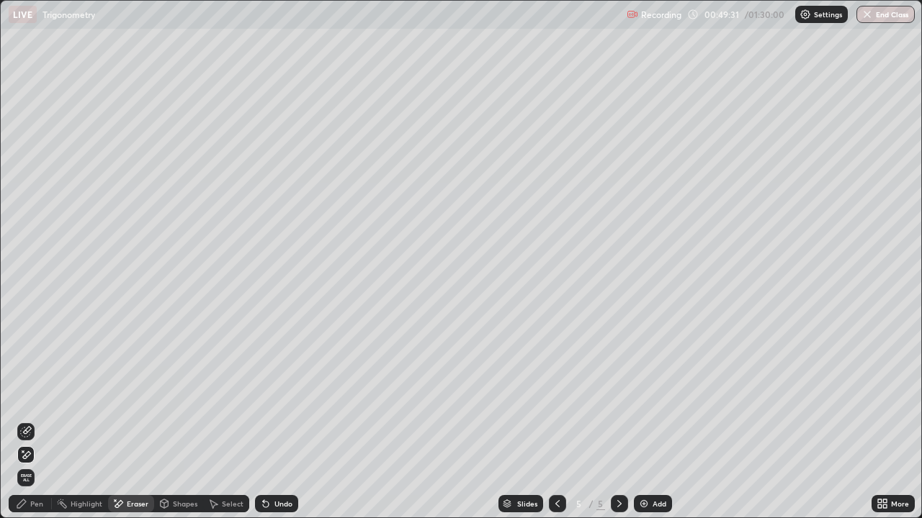
click at [31, 421] on div "Pen" at bounding box center [36, 503] width 13 height 7
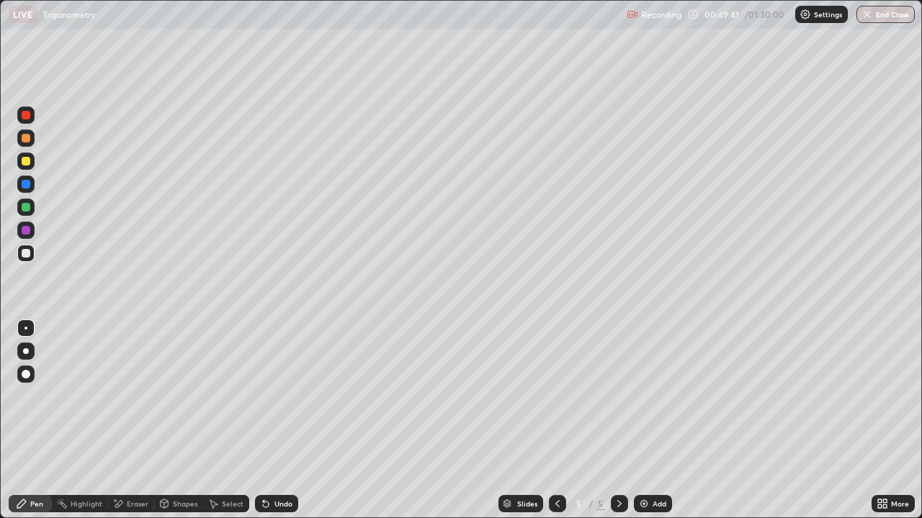
click at [135, 421] on div "Eraser" at bounding box center [138, 503] width 22 height 7
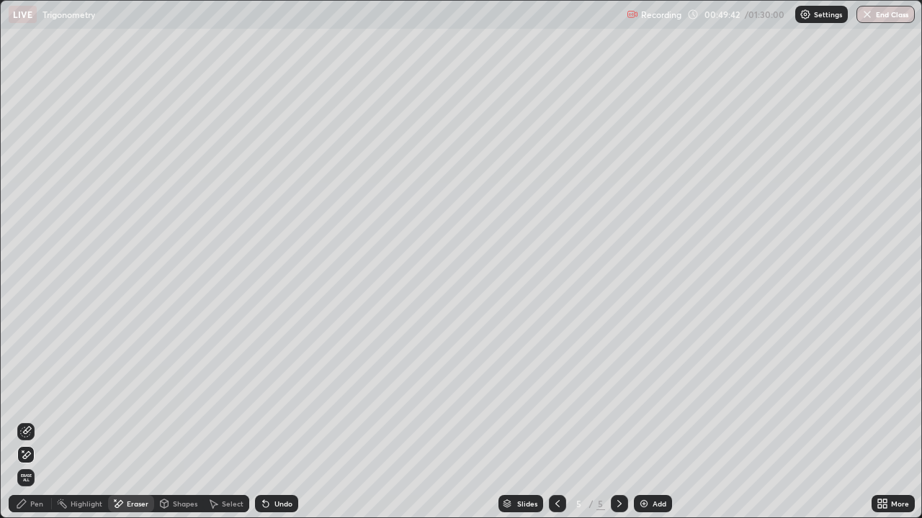
click at [39, 421] on div "Pen" at bounding box center [30, 503] width 43 height 17
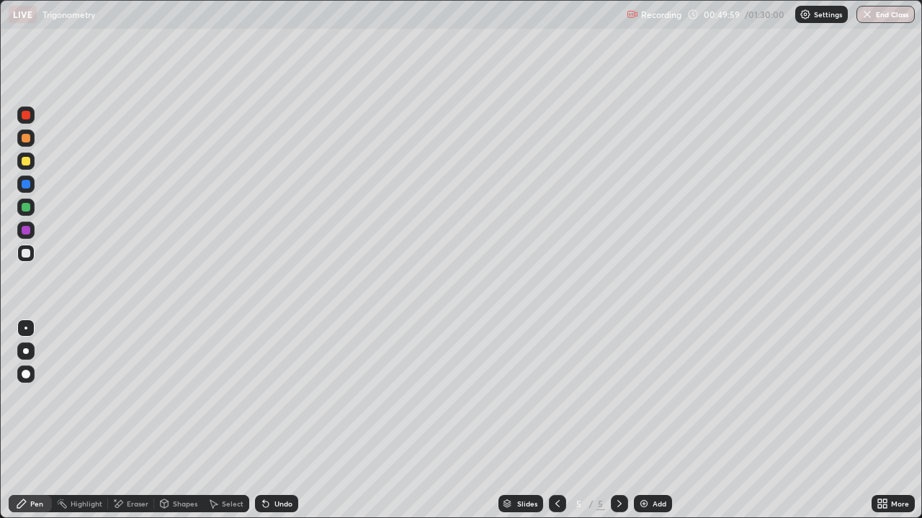
click at [24, 140] on div at bounding box center [26, 138] width 9 height 9
click at [129, 421] on div "Eraser" at bounding box center [138, 503] width 22 height 7
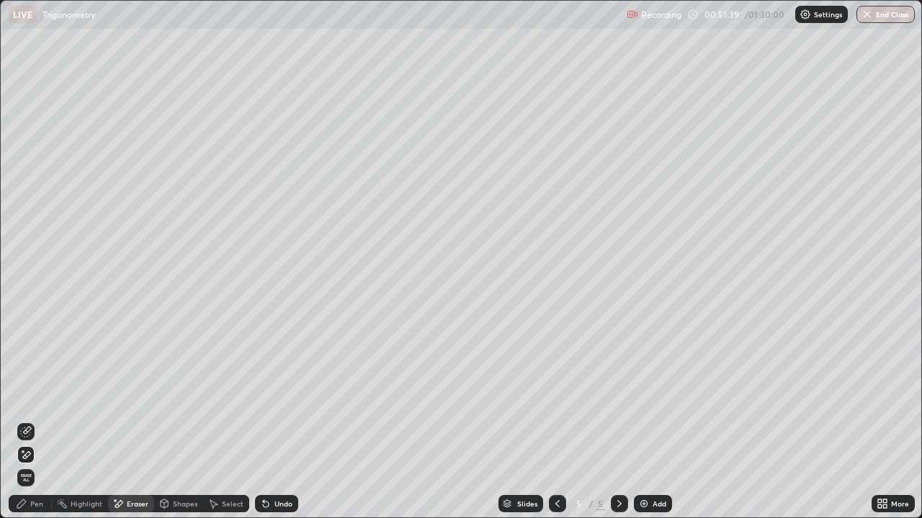
click at [36, 421] on div "Pen" at bounding box center [36, 503] width 13 height 7
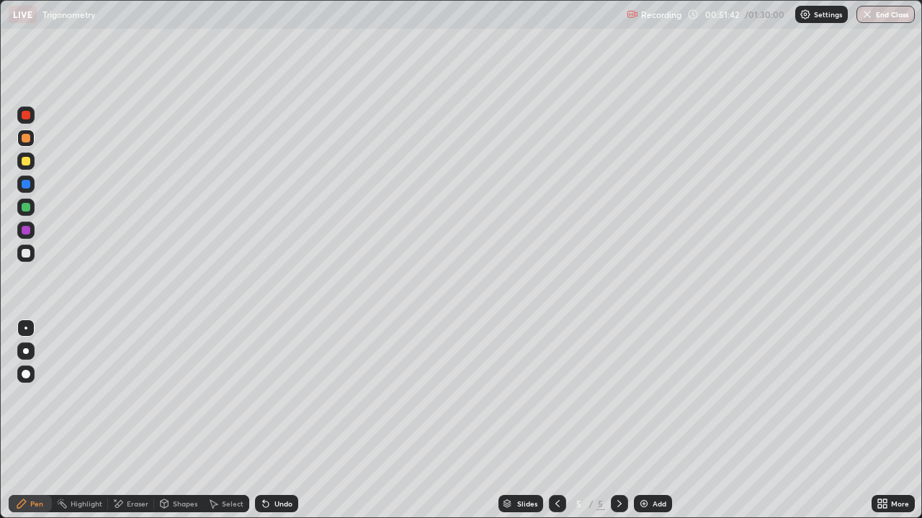
click at [113, 421] on icon at bounding box center [118, 504] width 12 height 12
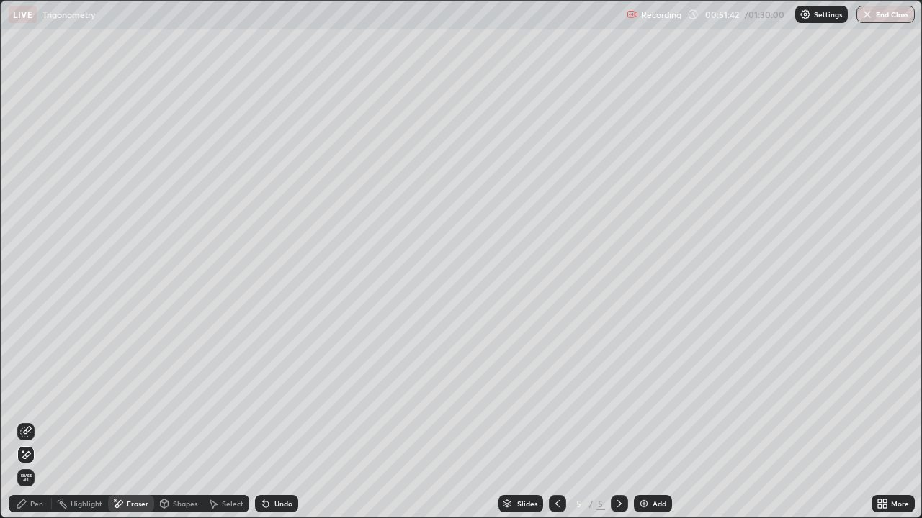
click at [130, 421] on div "Eraser" at bounding box center [138, 503] width 22 height 7
click at [30, 421] on div "Pen" at bounding box center [36, 503] width 13 height 7
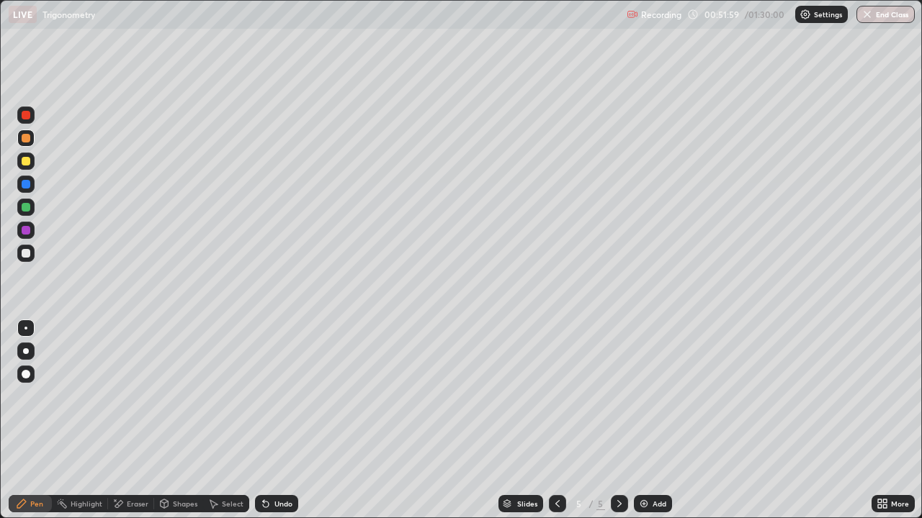
click at [32, 255] on div at bounding box center [25, 253] width 17 height 17
click at [129, 421] on div "Eraser" at bounding box center [138, 503] width 22 height 7
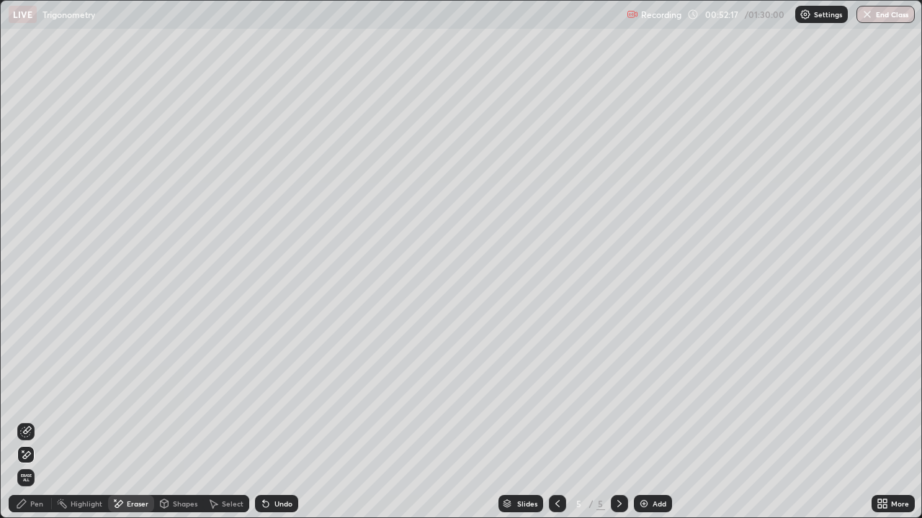
click at [270, 421] on div "Undo" at bounding box center [276, 503] width 43 height 17
click at [266, 421] on icon at bounding box center [266, 505] width 6 height 6
click at [264, 421] on icon at bounding box center [266, 505] width 6 height 6
click at [271, 421] on div "Undo" at bounding box center [276, 503] width 43 height 17
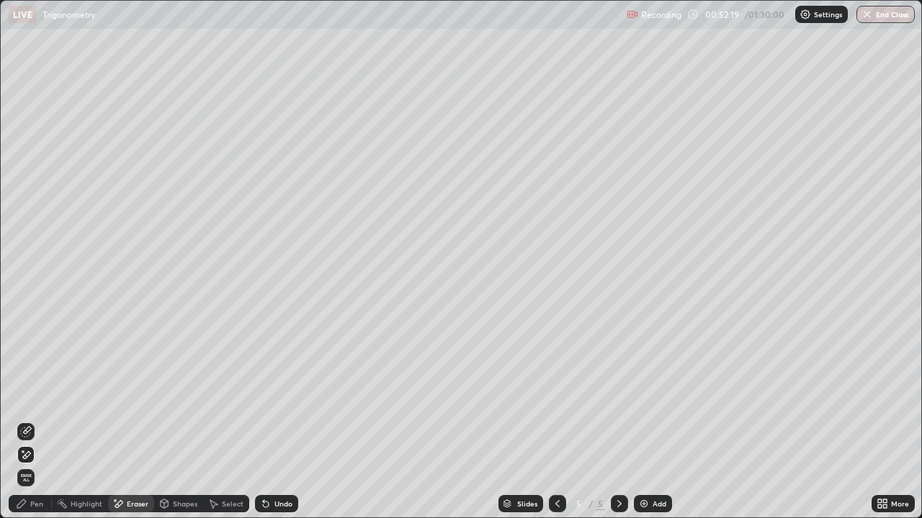
click at [271, 421] on div "Undo" at bounding box center [276, 503] width 43 height 17
click at [274, 421] on div "Undo" at bounding box center [276, 503] width 43 height 17
click at [275, 421] on div "Undo" at bounding box center [276, 503] width 43 height 17
click at [277, 421] on div "Undo" at bounding box center [276, 503] width 43 height 17
click at [276, 421] on div "Undo" at bounding box center [283, 503] width 18 height 7
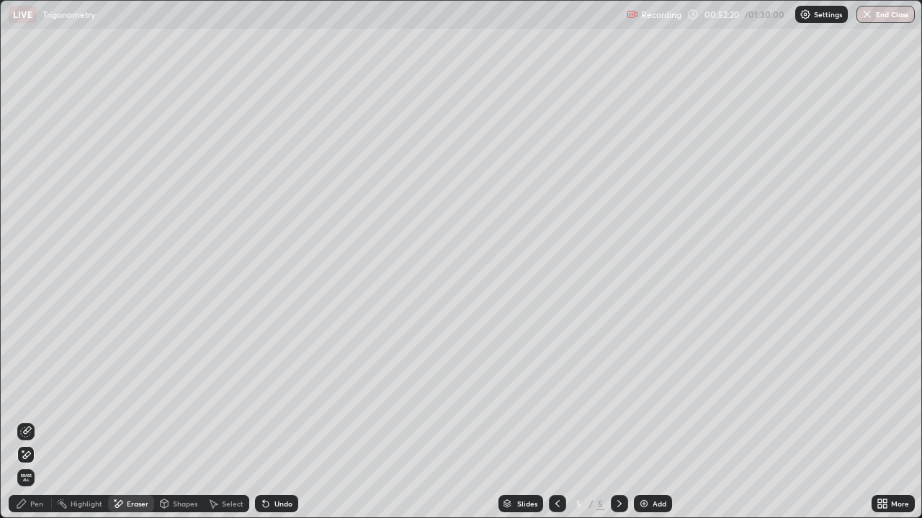
click at [276, 421] on div "Undo" at bounding box center [276, 503] width 43 height 17
click at [275, 421] on div "Undo" at bounding box center [283, 503] width 18 height 7
click at [277, 421] on div "Undo" at bounding box center [276, 503] width 43 height 17
click at [275, 421] on div "Undo" at bounding box center [276, 503] width 43 height 17
click at [276, 421] on div "Undo" at bounding box center [276, 503] width 43 height 17
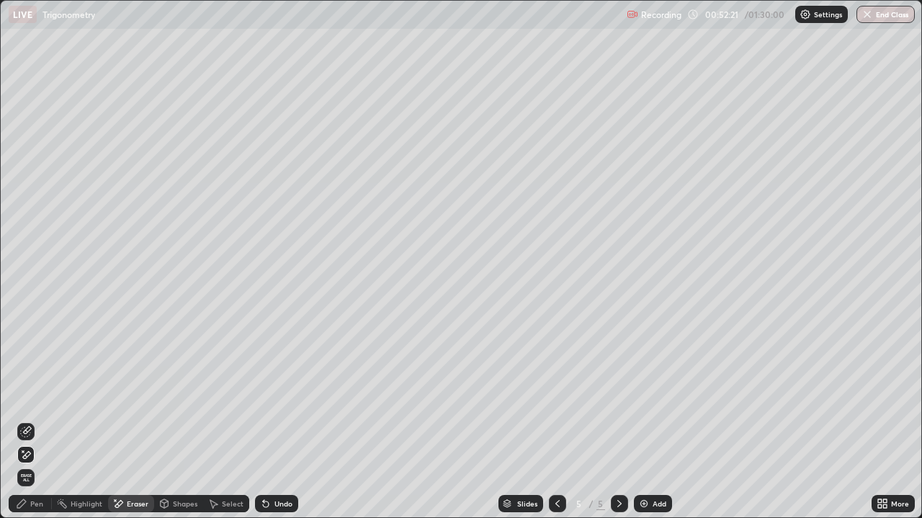
click at [275, 421] on div "Undo" at bounding box center [283, 503] width 18 height 7
click at [276, 421] on div "Undo" at bounding box center [283, 503] width 18 height 7
click at [274, 421] on div "Undo" at bounding box center [283, 503] width 18 height 7
click at [275, 421] on div "Undo" at bounding box center [283, 503] width 18 height 7
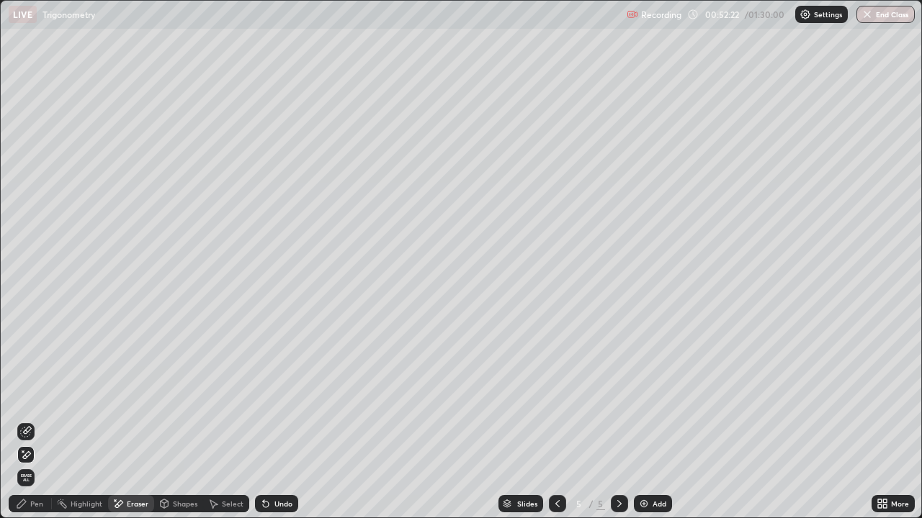
click at [275, 421] on div "Undo" at bounding box center [283, 503] width 18 height 7
click at [277, 421] on div "Undo" at bounding box center [283, 503] width 18 height 7
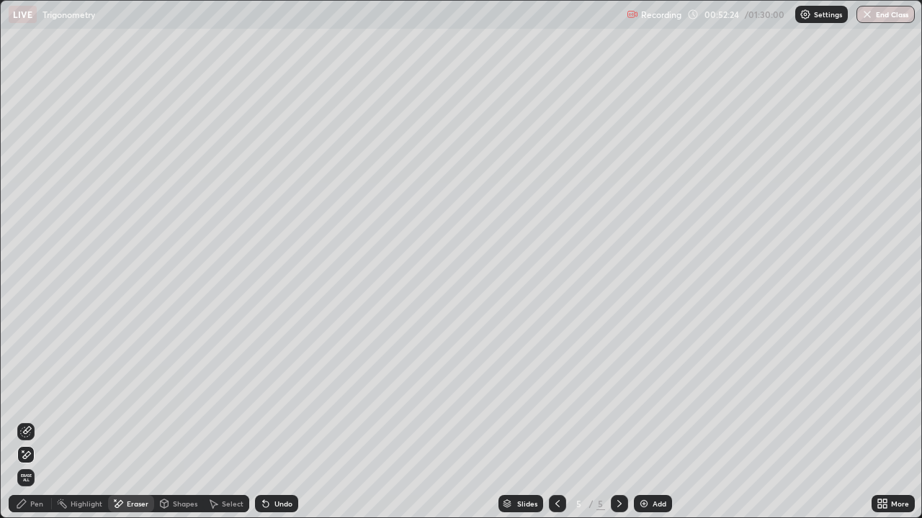
click at [277, 421] on div "Undo" at bounding box center [283, 503] width 18 height 7
click at [276, 421] on div "Undo" at bounding box center [283, 503] width 18 height 7
click at [274, 421] on div "Undo" at bounding box center [283, 503] width 18 height 7
click at [27, 421] on icon at bounding box center [26, 432] width 12 height 12
click at [32, 421] on div "Pen" at bounding box center [36, 503] width 13 height 7
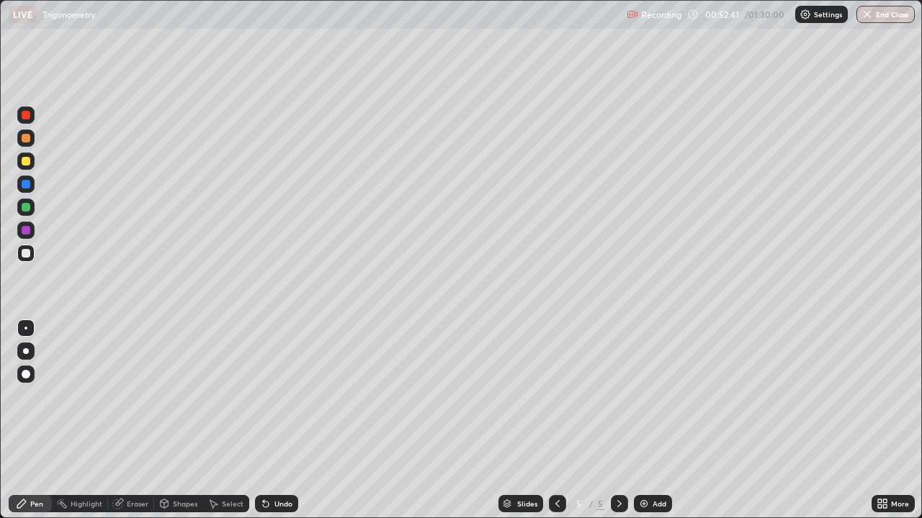
click at [125, 421] on div "Eraser" at bounding box center [131, 503] width 46 height 17
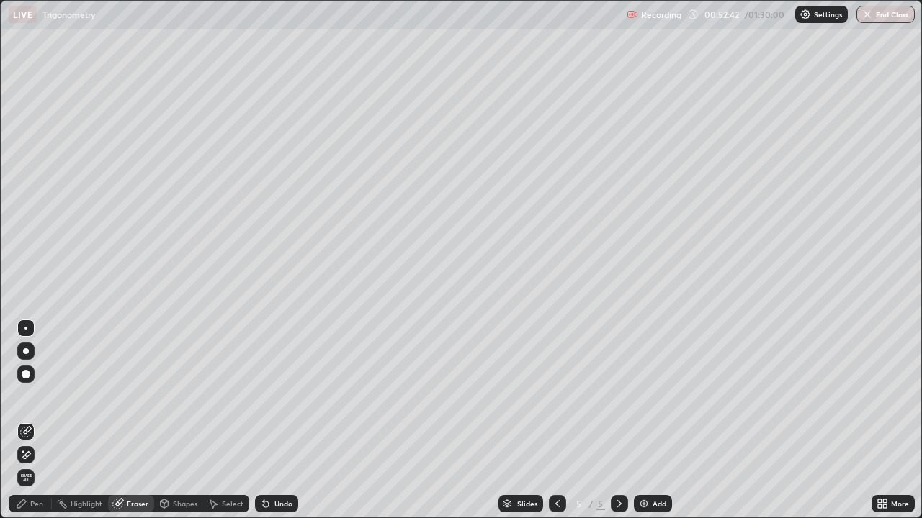
click at [27, 421] on div "Pen" at bounding box center [30, 503] width 43 height 17
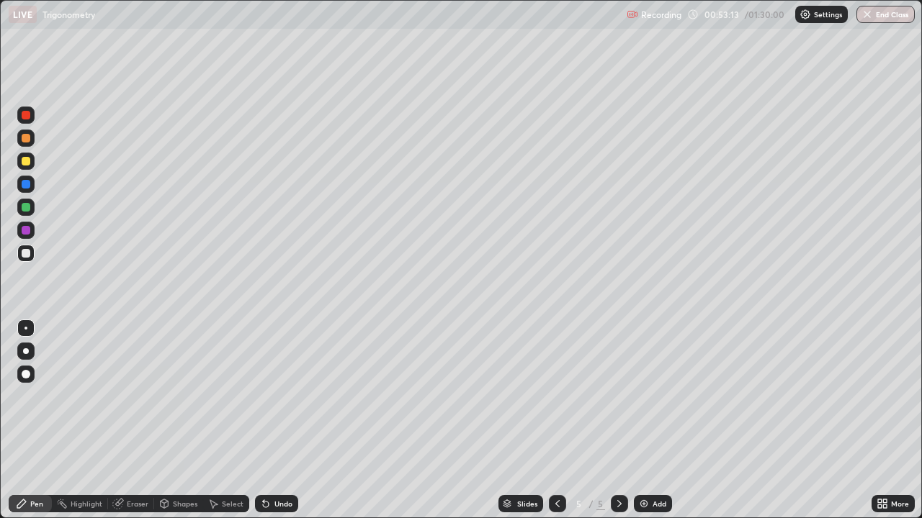
click at [695, 421] on div "Slides 5 / 5 Add" at bounding box center [584, 504] width 573 height 29
click at [731, 421] on div "Slides 5 / 5 Add" at bounding box center [584, 504] width 573 height 29
click at [126, 421] on div "Eraser" at bounding box center [131, 503] width 46 height 17
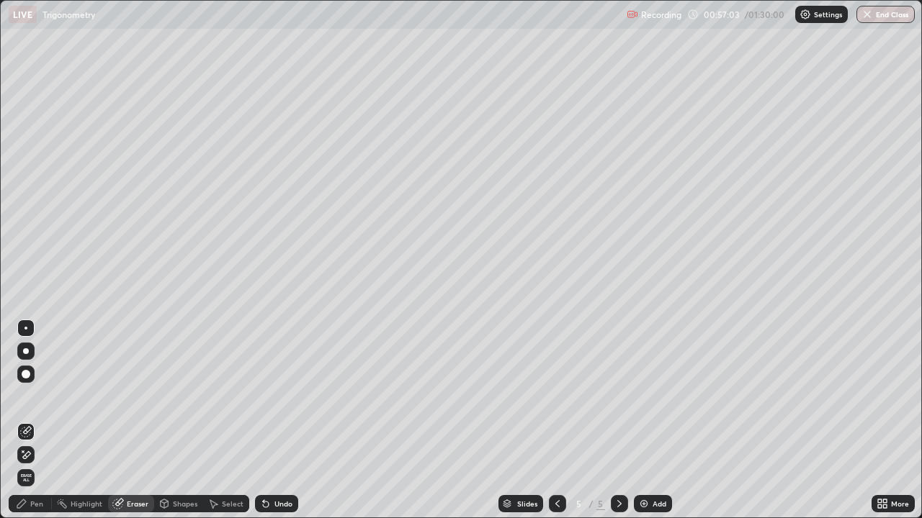
click at [642, 421] on img at bounding box center [644, 504] width 12 height 12
click at [47, 421] on div "Pen" at bounding box center [30, 503] width 43 height 17
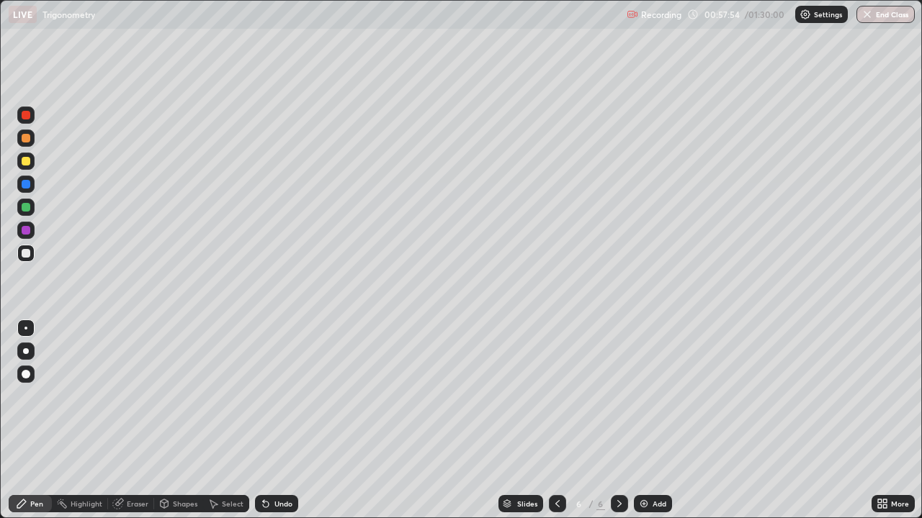
click at [179, 421] on div "Shapes" at bounding box center [178, 503] width 49 height 17
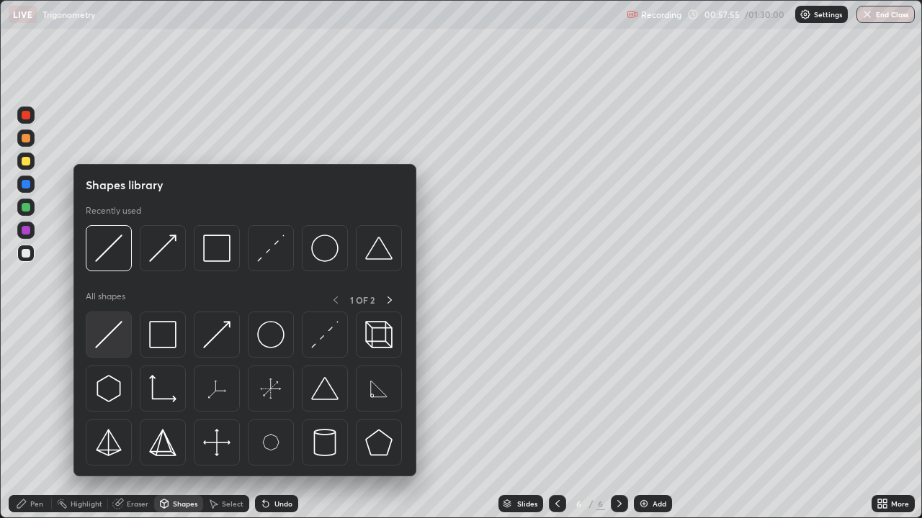
click at [118, 333] on img at bounding box center [108, 334] width 27 height 27
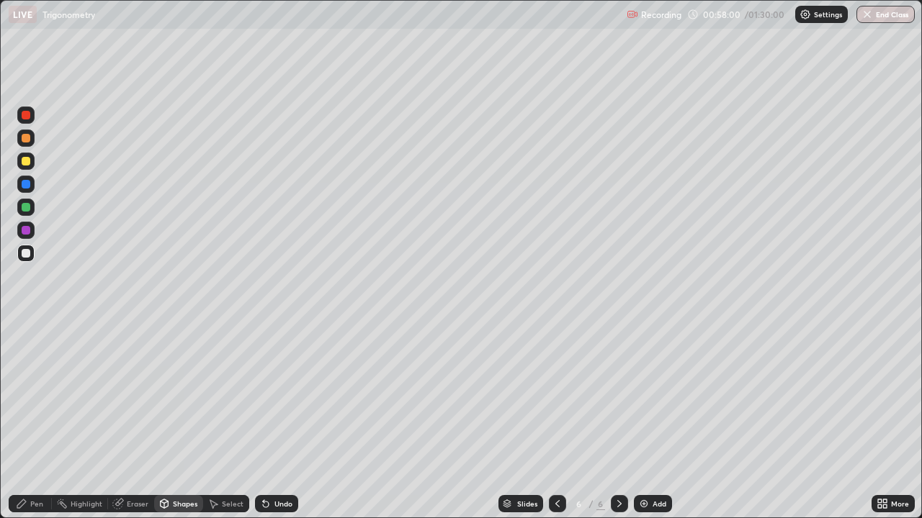
click at [38, 421] on div "Pen" at bounding box center [36, 503] width 13 height 7
click at [132, 421] on div "Eraser" at bounding box center [138, 503] width 22 height 7
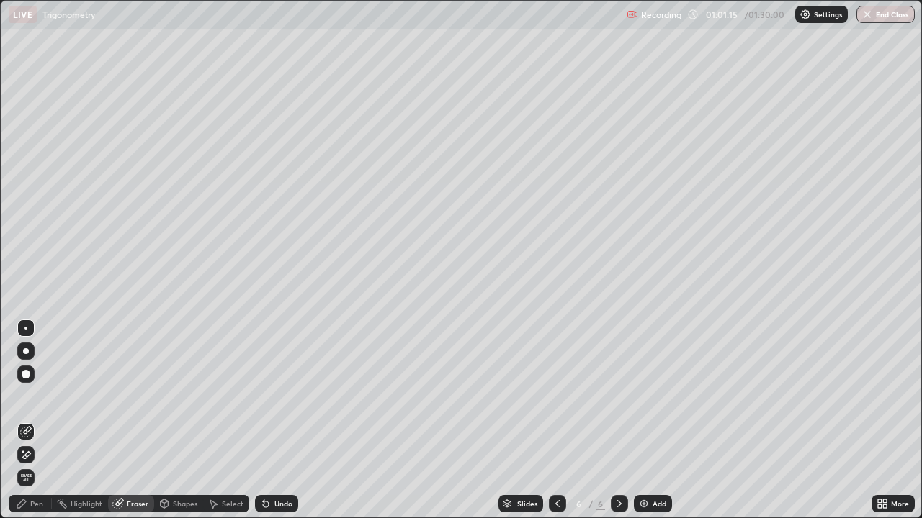
click at [23, 421] on icon at bounding box center [22, 451] width 1 height 1
click at [30, 421] on div "Pen" at bounding box center [30, 503] width 43 height 17
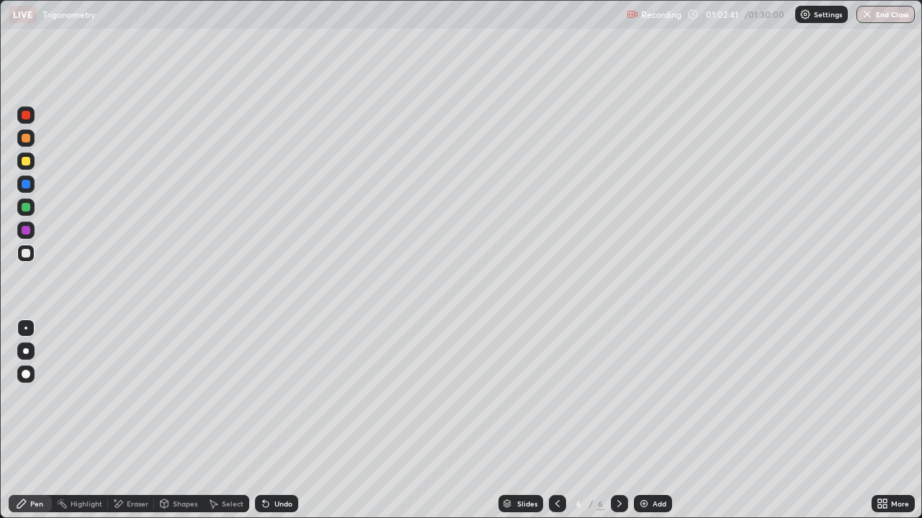
click at [33, 52] on div "Erase all" at bounding box center [26, 259] width 35 height 461
click at [40, 59] on div "Erase all" at bounding box center [26, 259] width 35 height 461
click at [36, 168] on div at bounding box center [25, 161] width 23 height 23
click at [42, 304] on div "Erase all" at bounding box center [26, 259] width 35 height 461
click at [559, 421] on div at bounding box center [557, 503] width 17 height 17
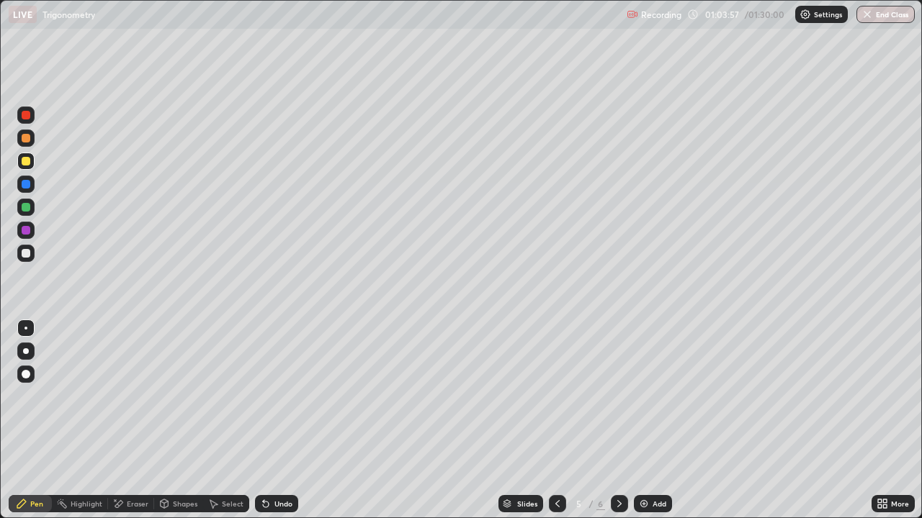
click at [554, 421] on icon at bounding box center [558, 504] width 12 height 12
click at [611, 421] on div at bounding box center [619, 503] width 17 height 17
click at [616, 421] on icon at bounding box center [620, 504] width 12 height 12
click at [554, 421] on div at bounding box center [557, 504] width 17 height 29
click at [618, 421] on icon at bounding box center [620, 504] width 12 height 12
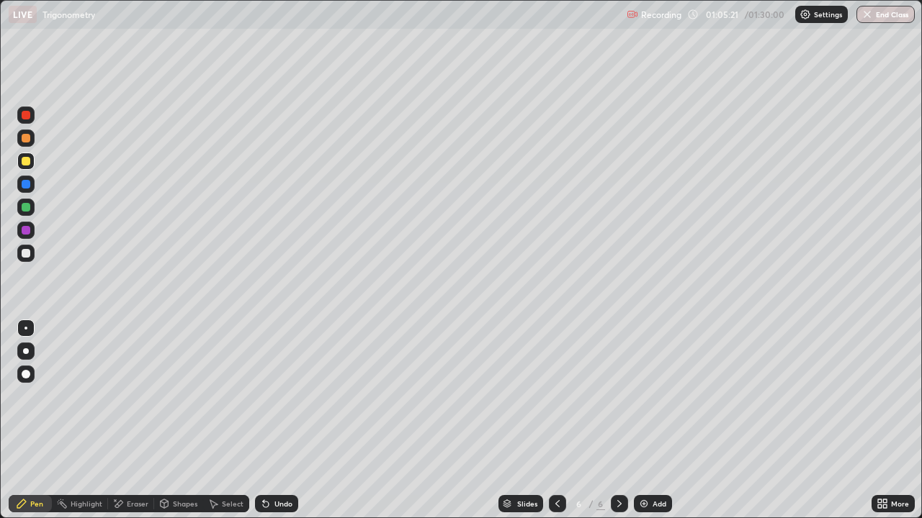
click at [31, 36] on div "Erase all" at bounding box center [26, 259] width 35 height 461
click at [27, 255] on div at bounding box center [26, 253] width 9 height 9
click at [274, 421] on div "Undo" at bounding box center [276, 503] width 43 height 17
click at [27, 205] on div at bounding box center [26, 207] width 9 height 9
click at [27, 138] on div at bounding box center [26, 138] width 9 height 9
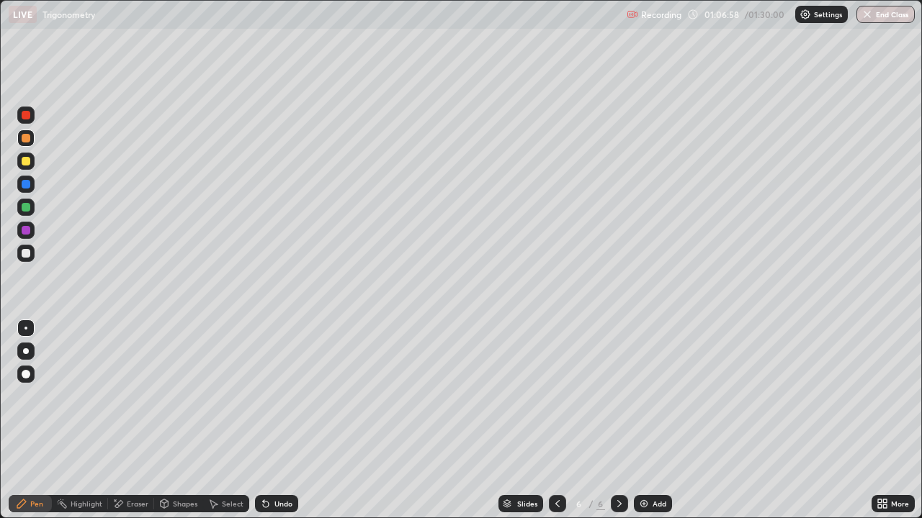
click at [28, 245] on div at bounding box center [25, 253] width 17 height 17
click at [26, 163] on div at bounding box center [26, 161] width 9 height 9
click at [27, 253] on div at bounding box center [26, 253] width 9 height 9
click at [275, 421] on div "Undo" at bounding box center [283, 503] width 18 height 7
click at [132, 421] on div "Eraser" at bounding box center [131, 503] width 46 height 17
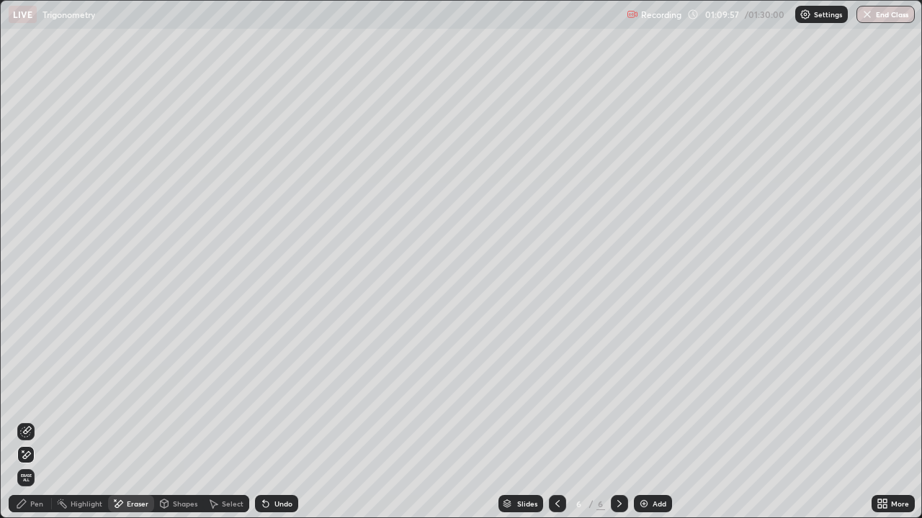
click at [35, 421] on div "Pen" at bounding box center [36, 503] width 13 height 7
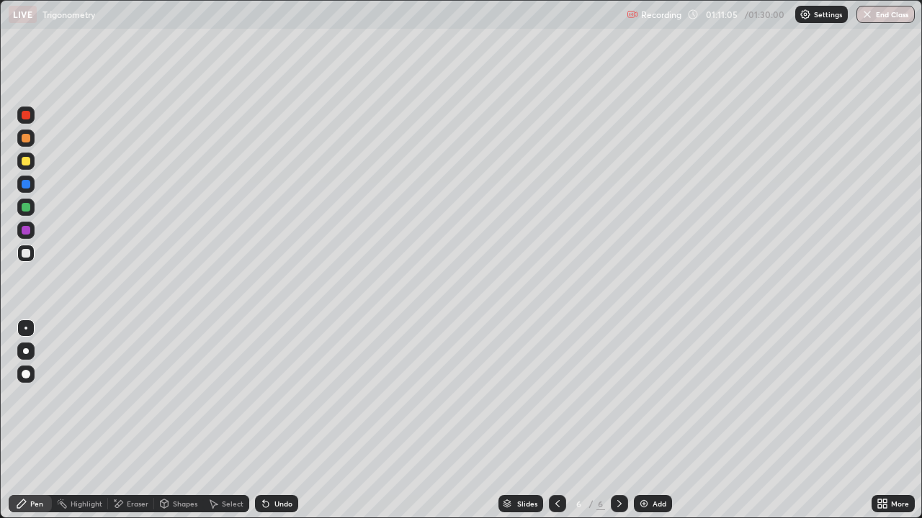
click at [27, 207] on div at bounding box center [26, 207] width 9 height 9
click at [31, 253] on div at bounding box center [25, 253] width 17 height 17
click at [32, 257] on div at bounding box center [25, 253] width 17 height 17
click at [276, 421] on div "Undo" at bounding box center [283, 503] width 18 height 7
click at [271, 421] on div "Undo" at bounding box center [276, 503] width 43 height 17
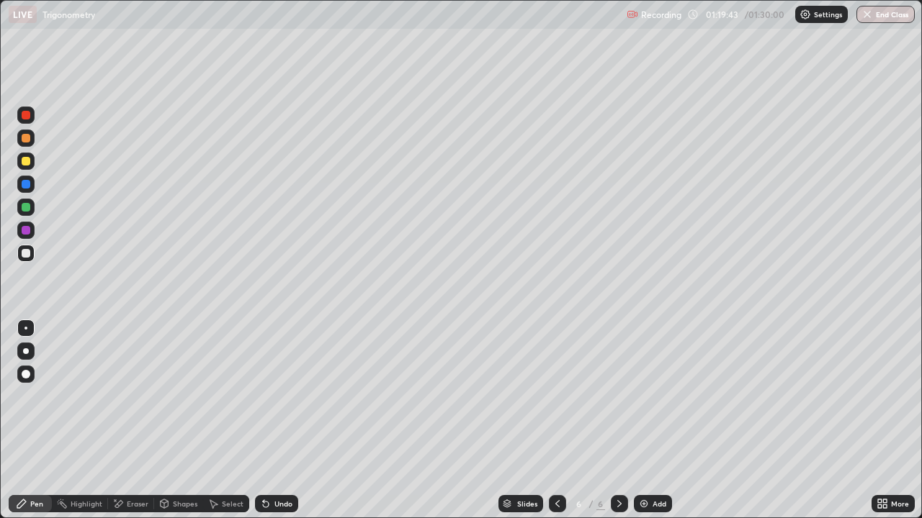
click at [893, 421] on div "More" at bounding box center [900, 503] width 18 height 7
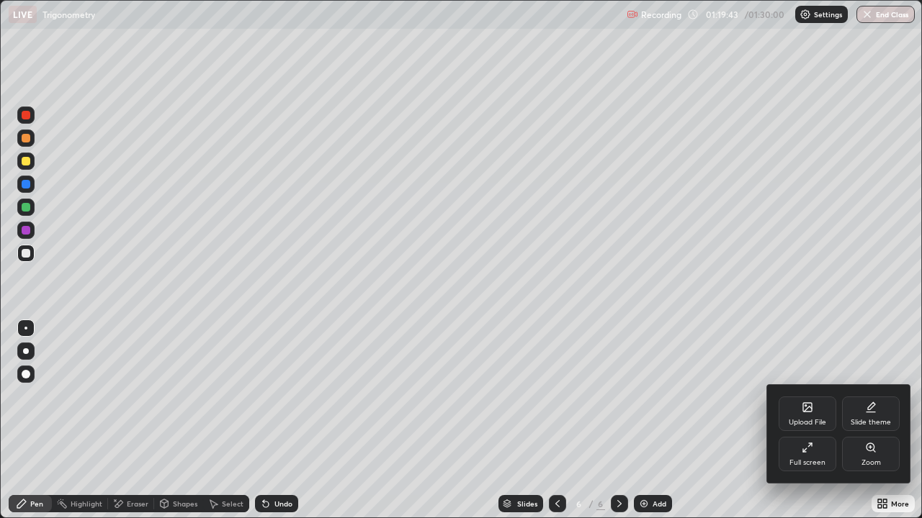
click at [813, 421] on div "Full screen" at bounding box center [807, 454] width 58 height 35
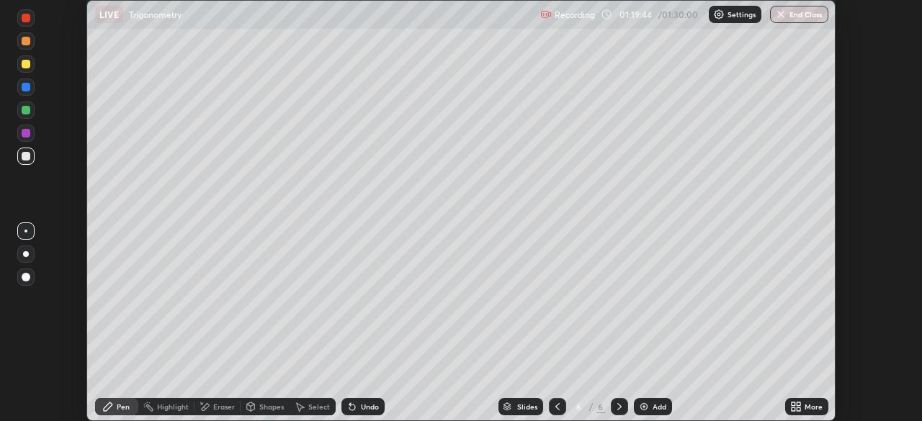
scroll to position [71588, 71088]
click at [798, 17] on button "End Class" at bounding box center [799, 14] width 58 height 17
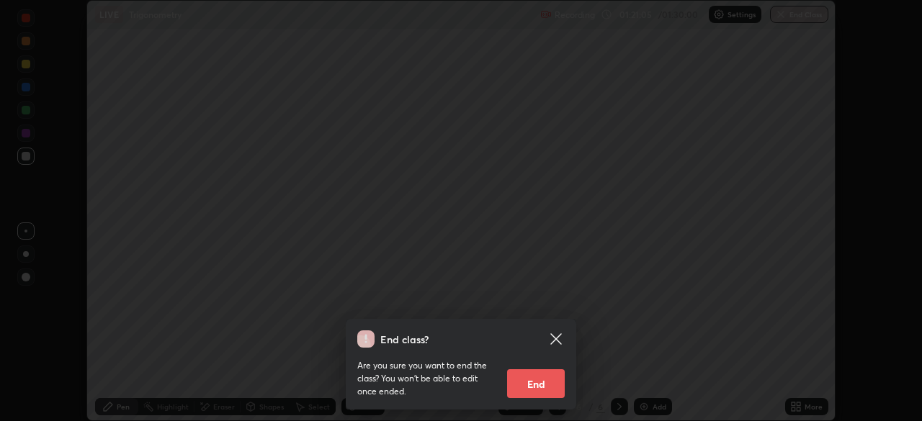
click at [550, 379] on button "End" at bounding box center [536, 383] width 58 height 29
